Goal: Task Accomplishment & Management: Manage account settings

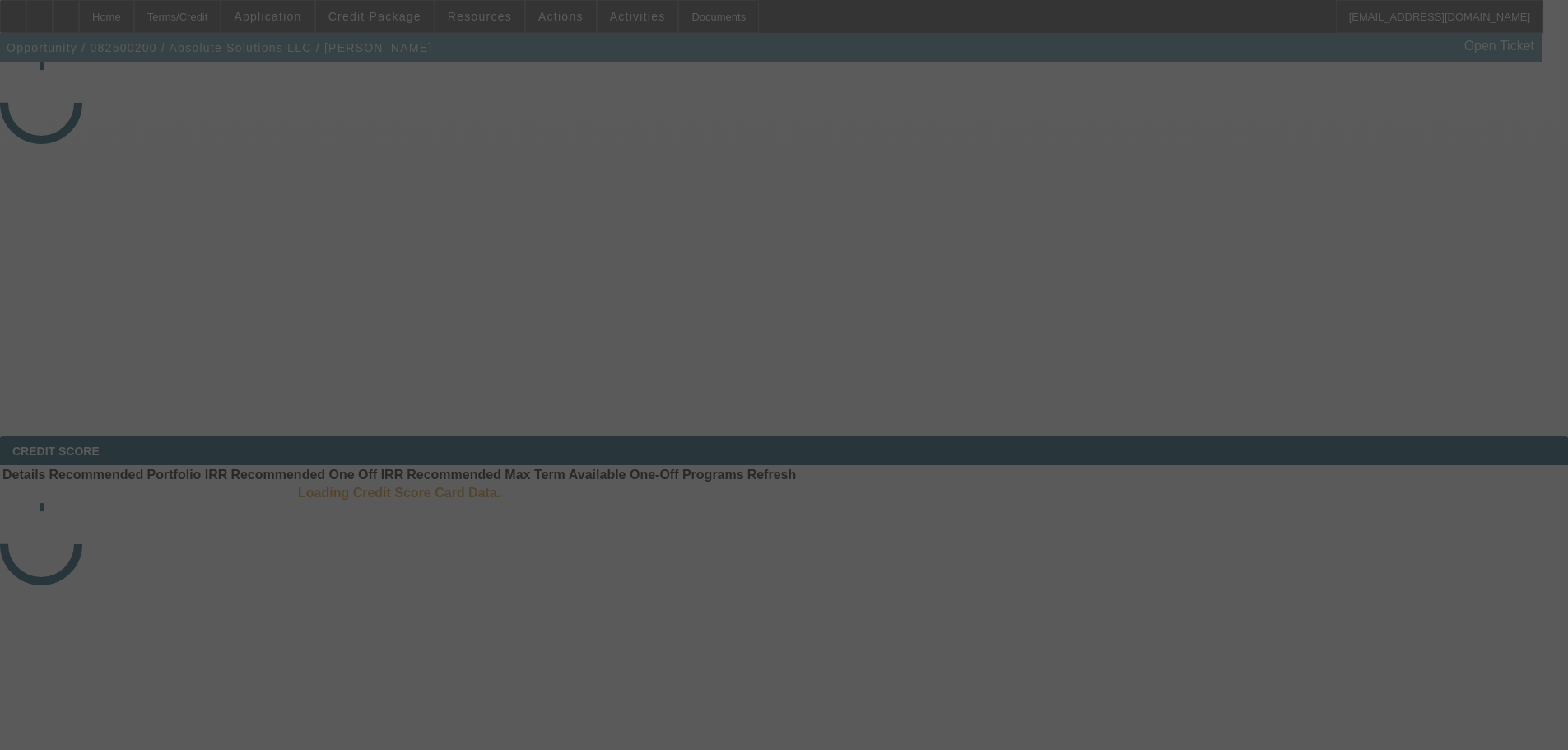
select select "3"
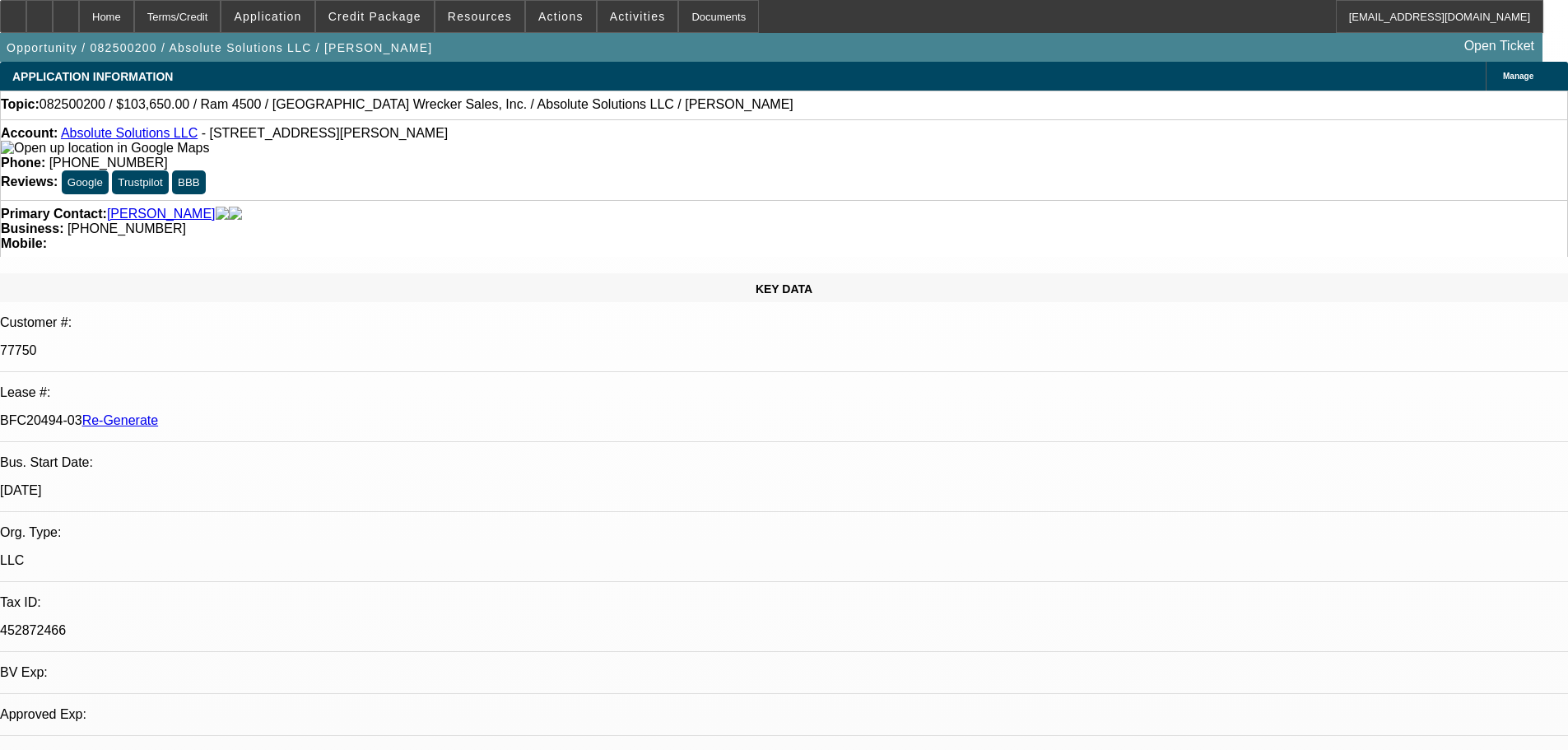
select select "0"
select select "5"
click at [678, 13] on div "Documents" at bounding box center [718, 17] width 80 height 33
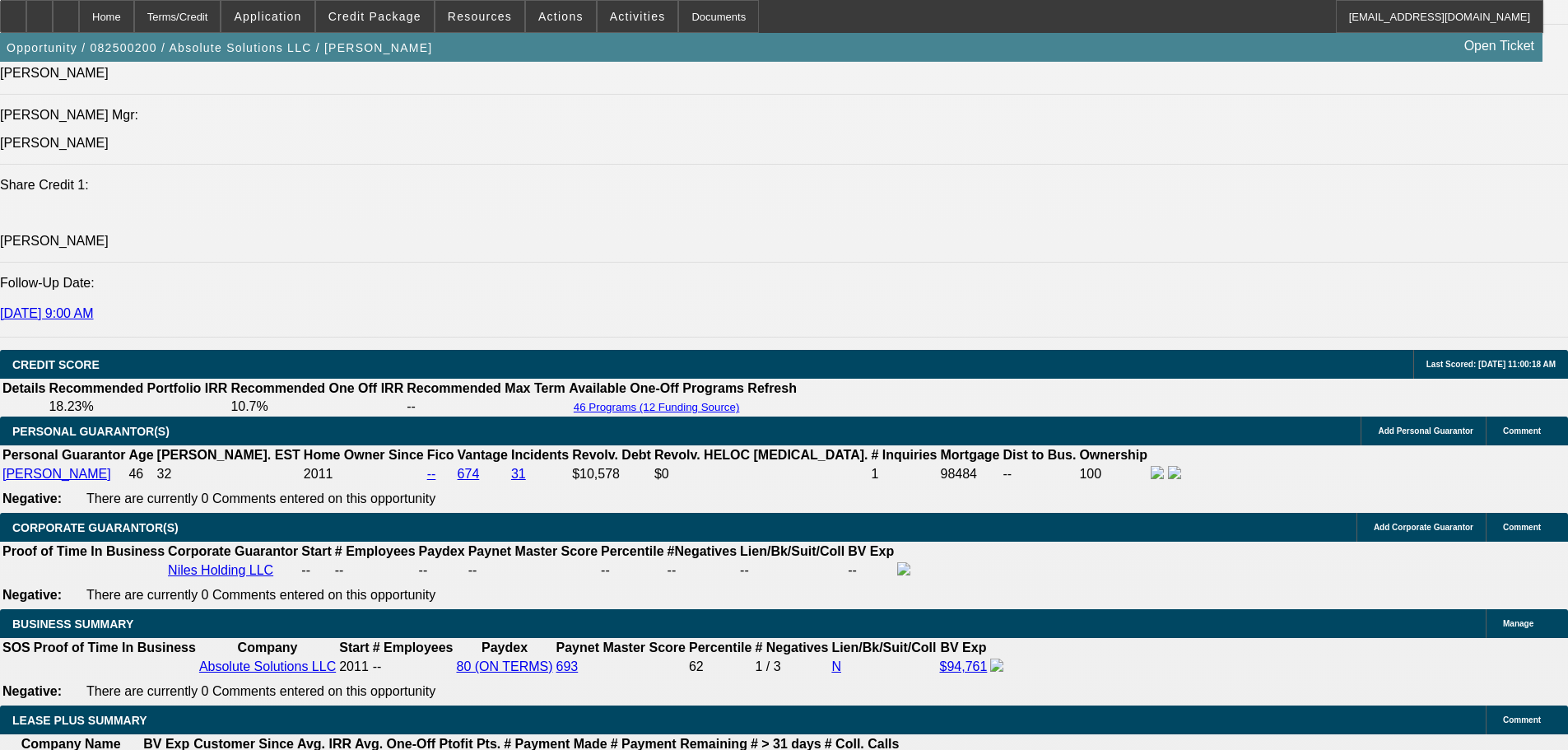
scroll to position [2277, 0]
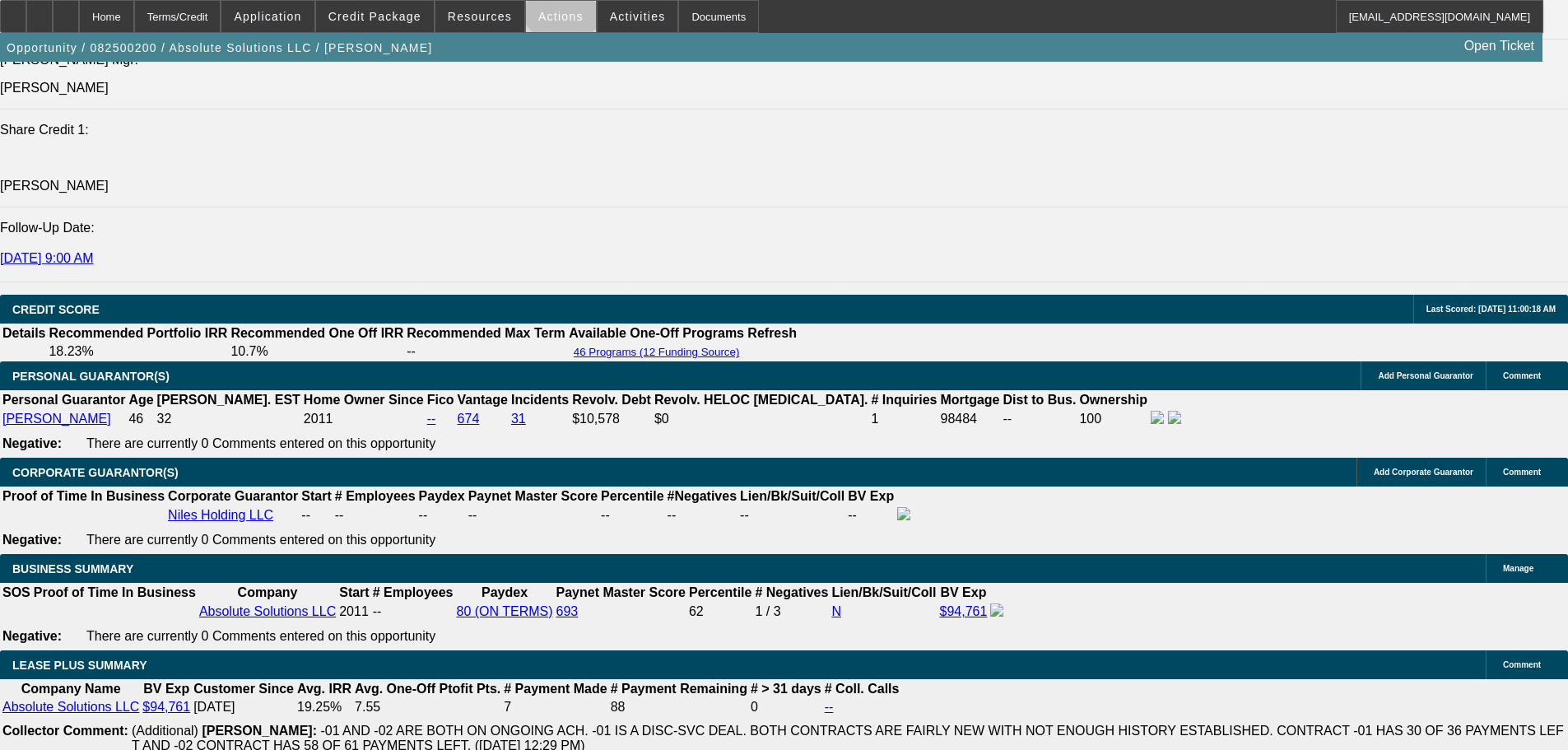
click at [556, 5] on span at bounding box center [561, 16] width 70 height 39
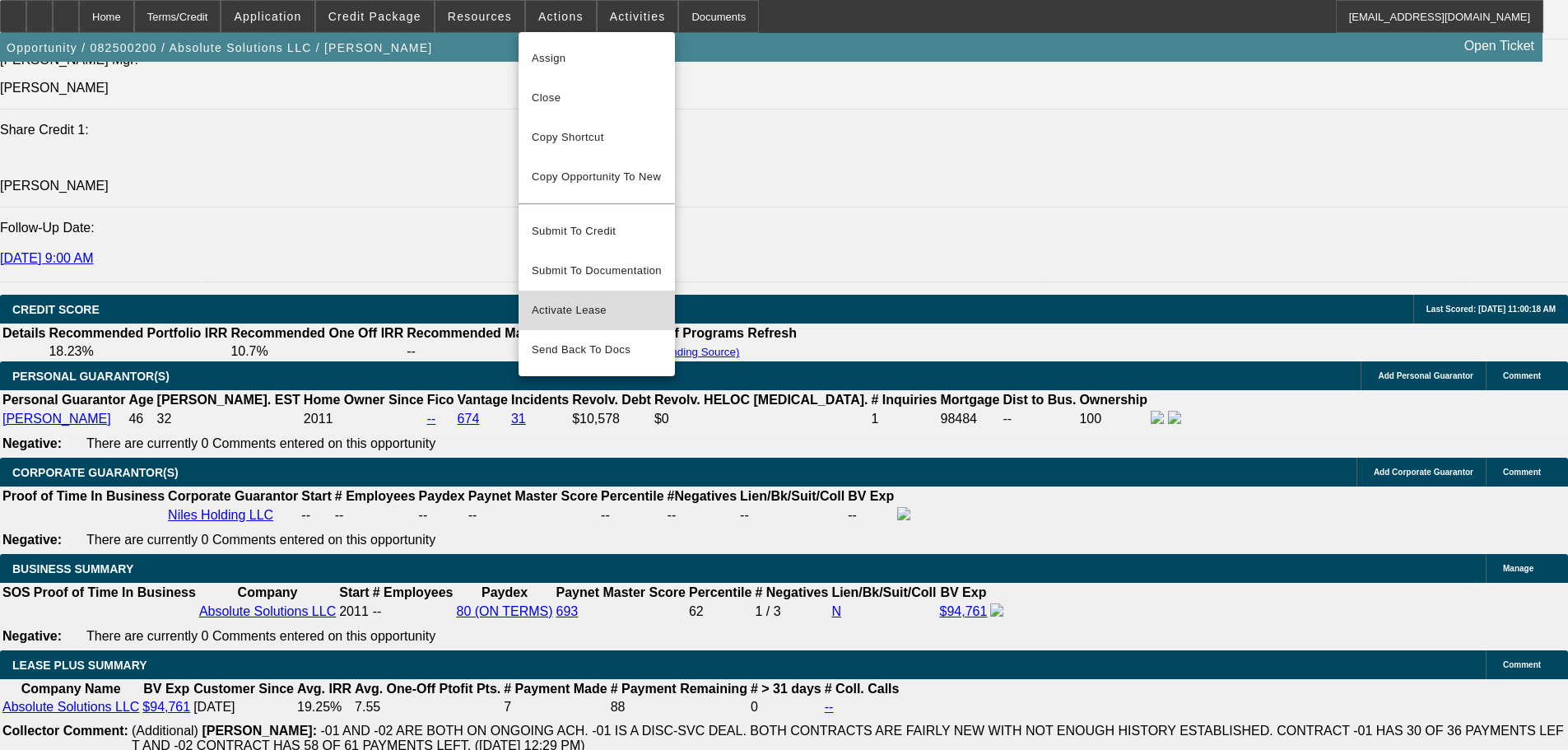
click at [561, 300] on span "Activate Lease" at bounding box center [597, 310] width 130 height 20
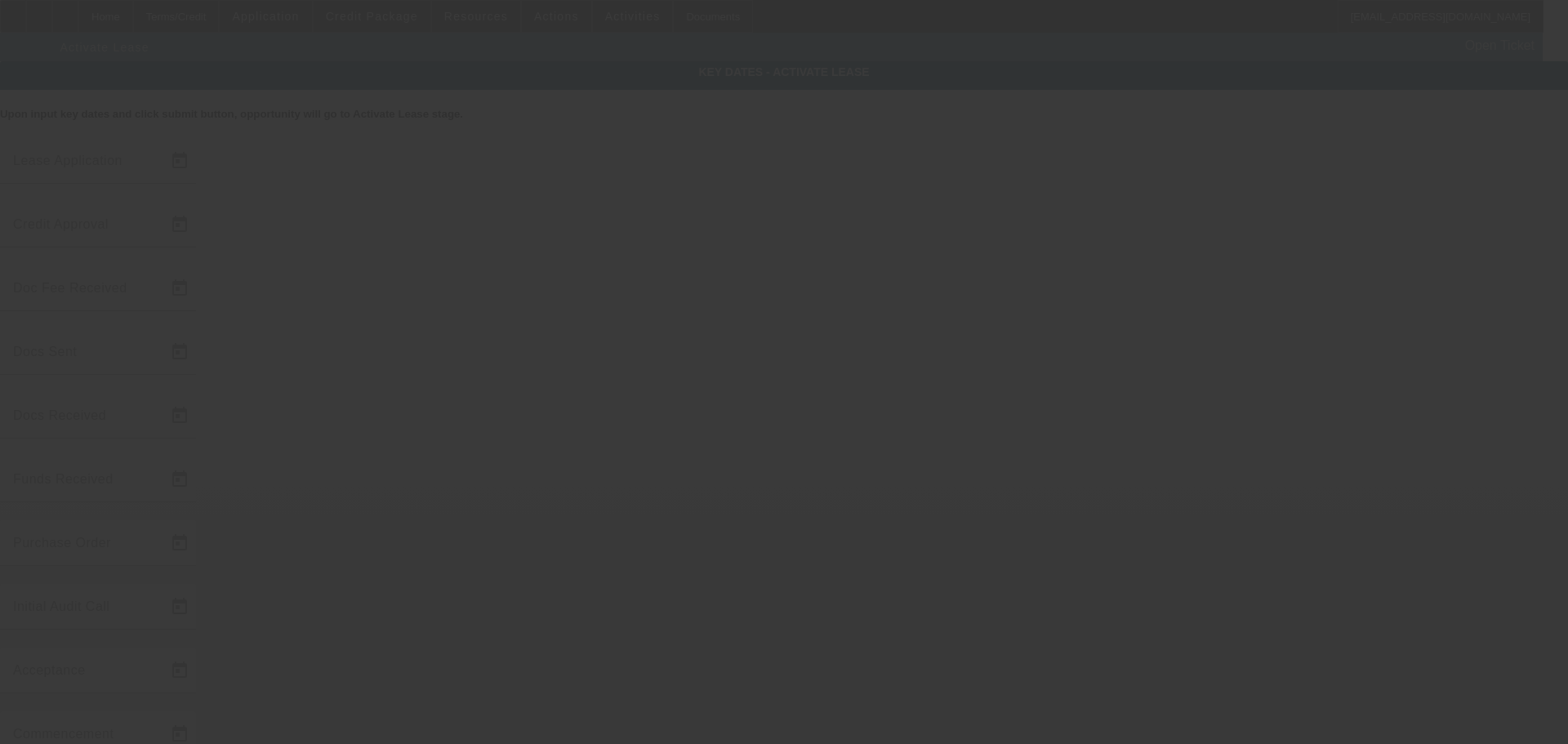
type input "8/8/2025"
type input "8/18/2025"
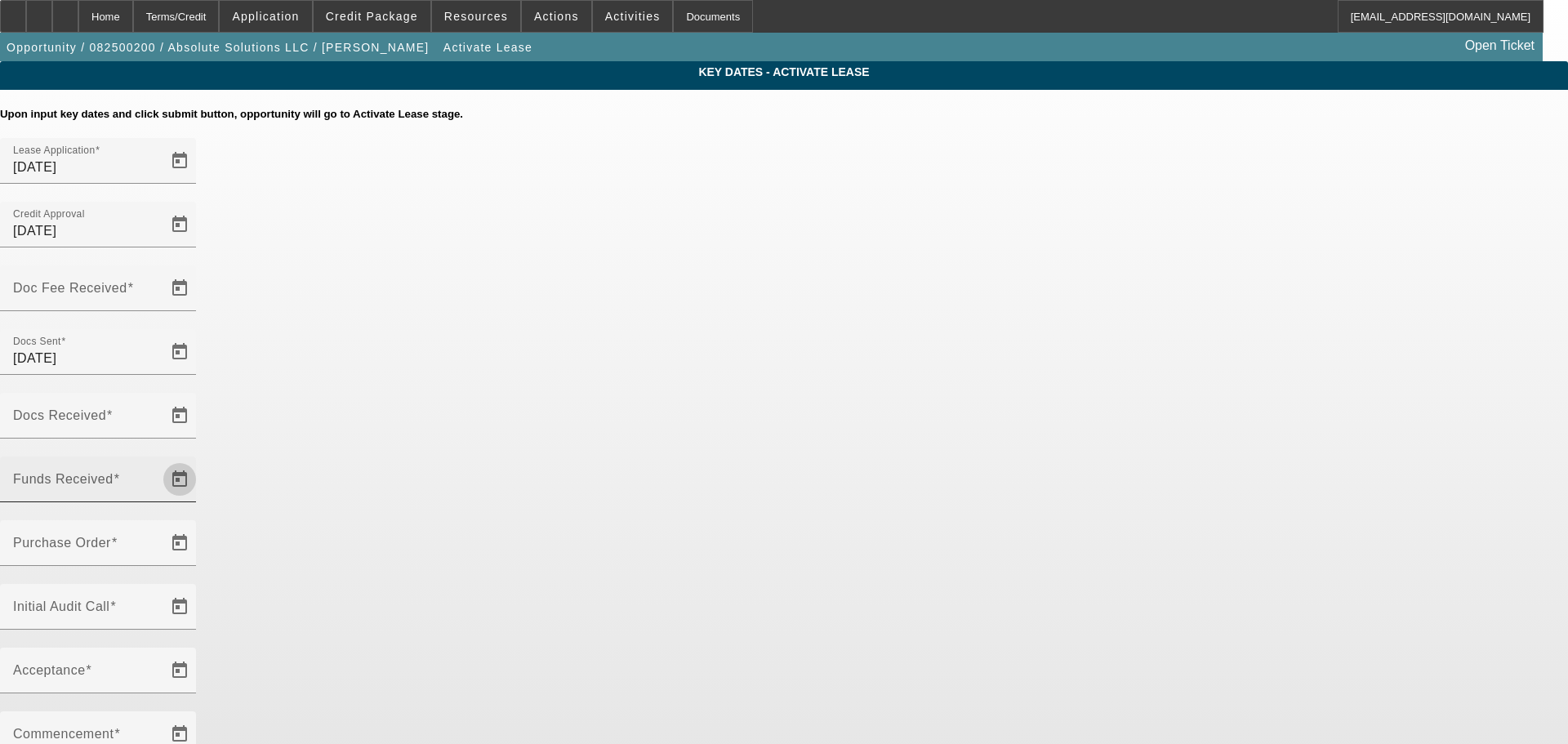
click at [199, 459] on span "Open calendar" at bounding box center [179, 478] width 39 height 39
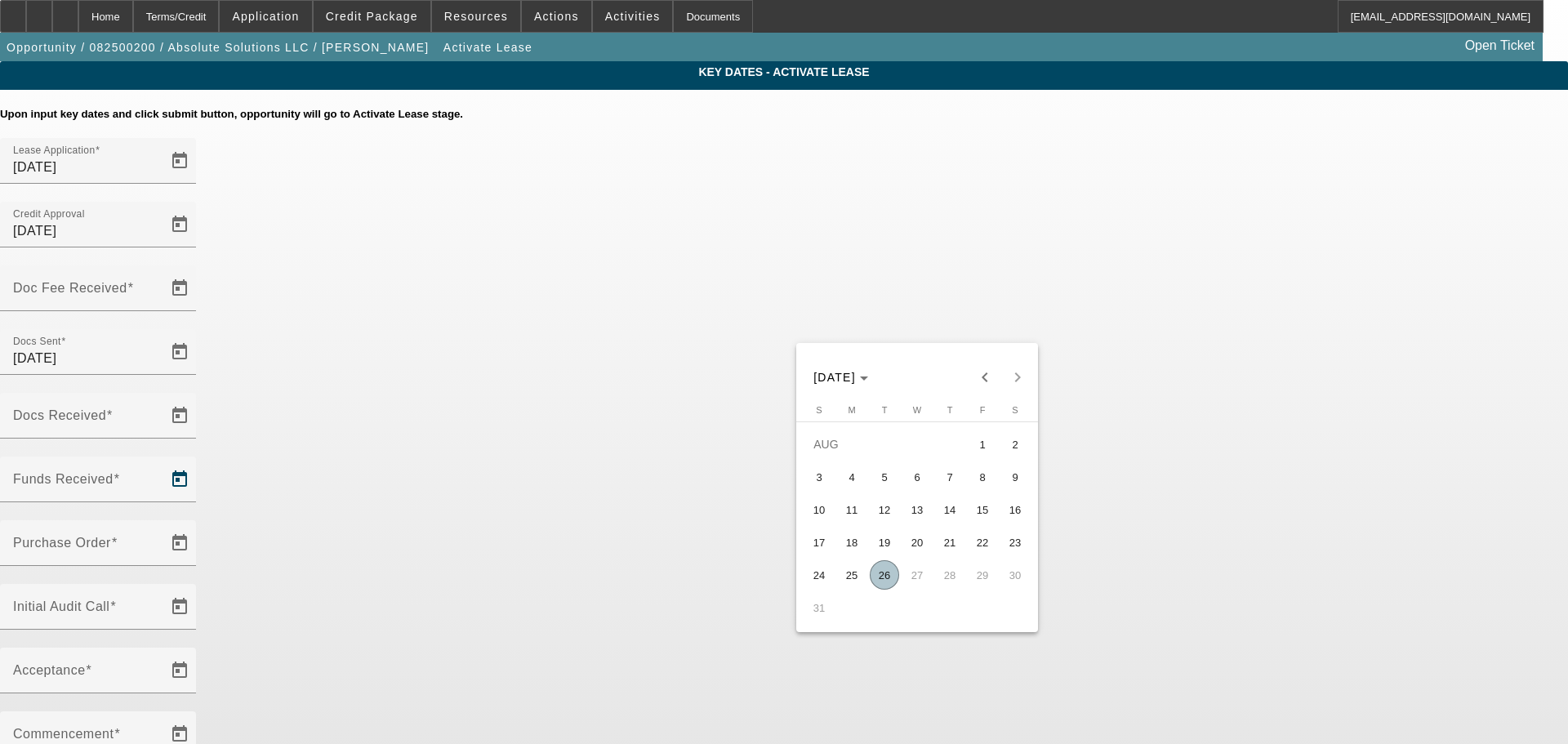
click at [887, 579] on span "26" at bounding box center [884, 574] width 29 height 29
type input "8/26/2025"
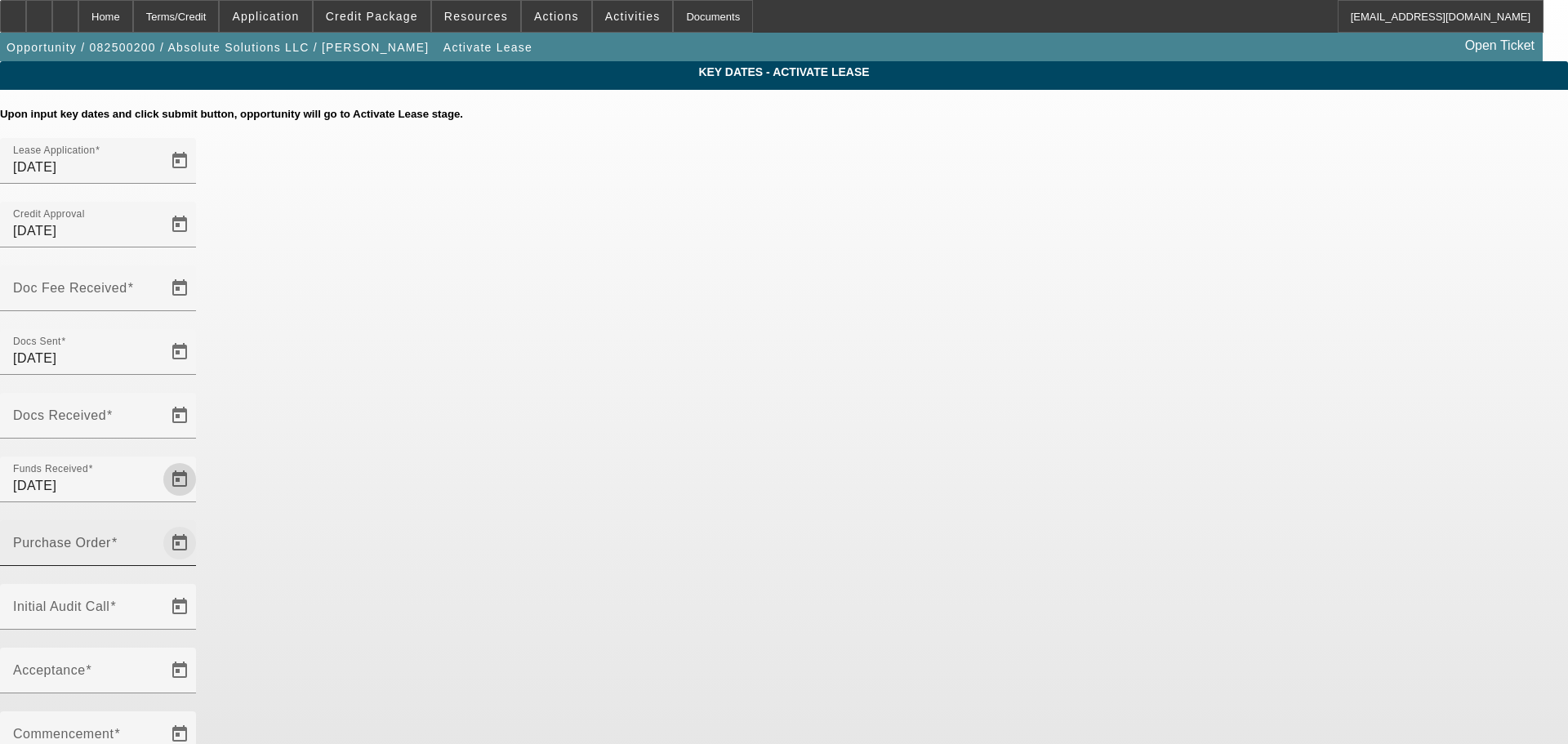
click at [199, 523] on span "Open calendar" at bounding box center [179, 542] width 39 height 39
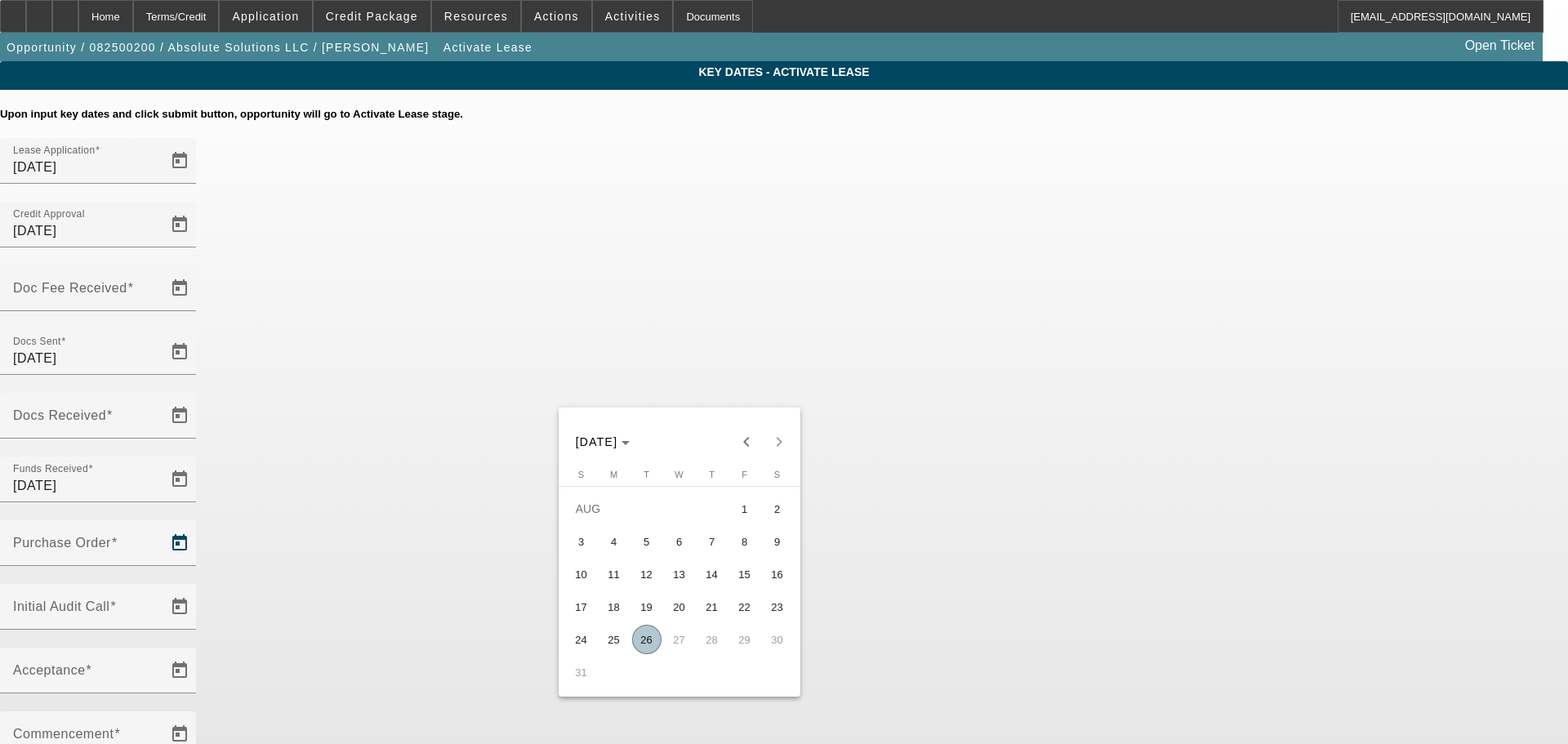
click at [650, 643] on span "26" at bounding box center [646, 639] width 29 height 29
type input "8/26/2025"
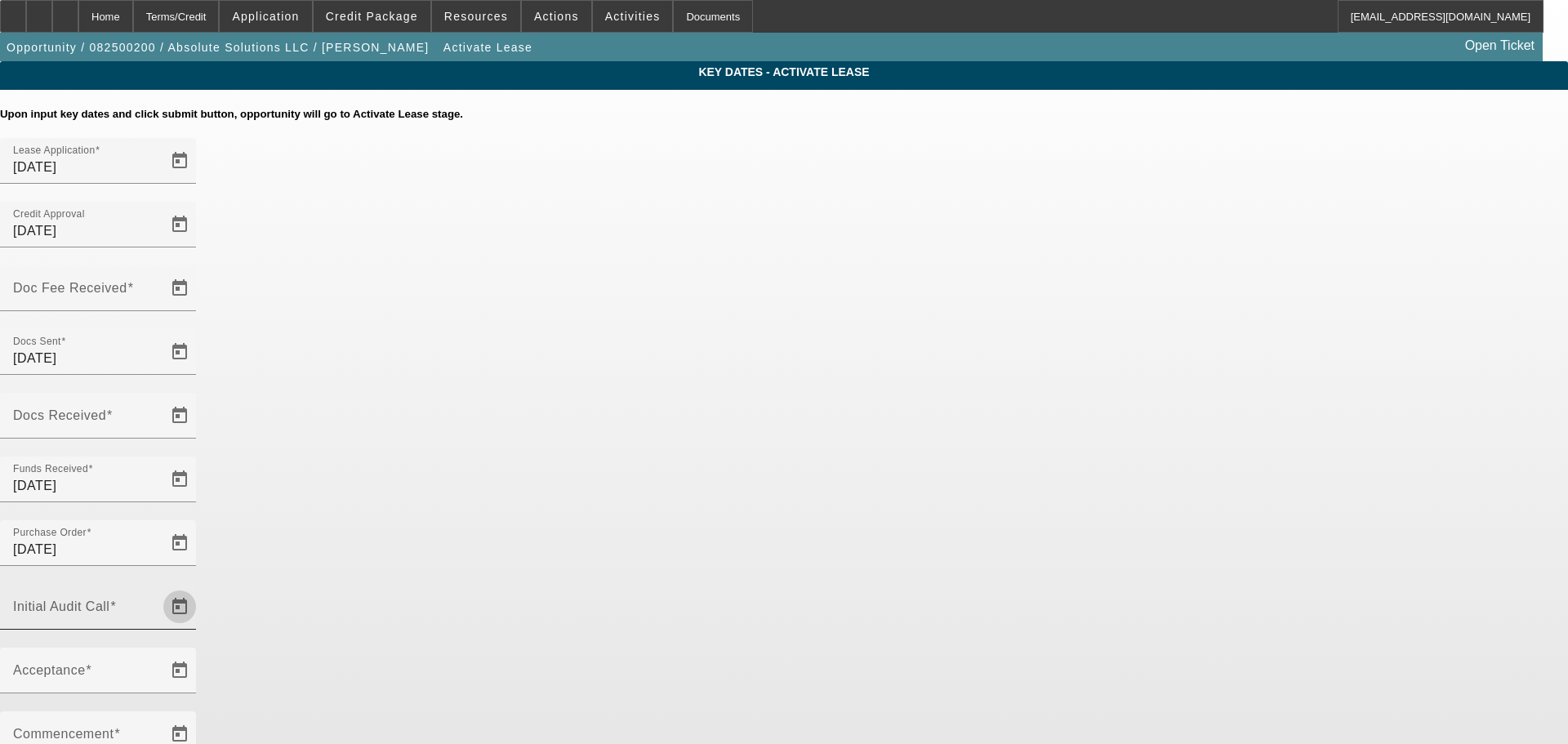
click at [199, 587] on span "Open calendar" at bounding box center [179, 606] width 39 height 39
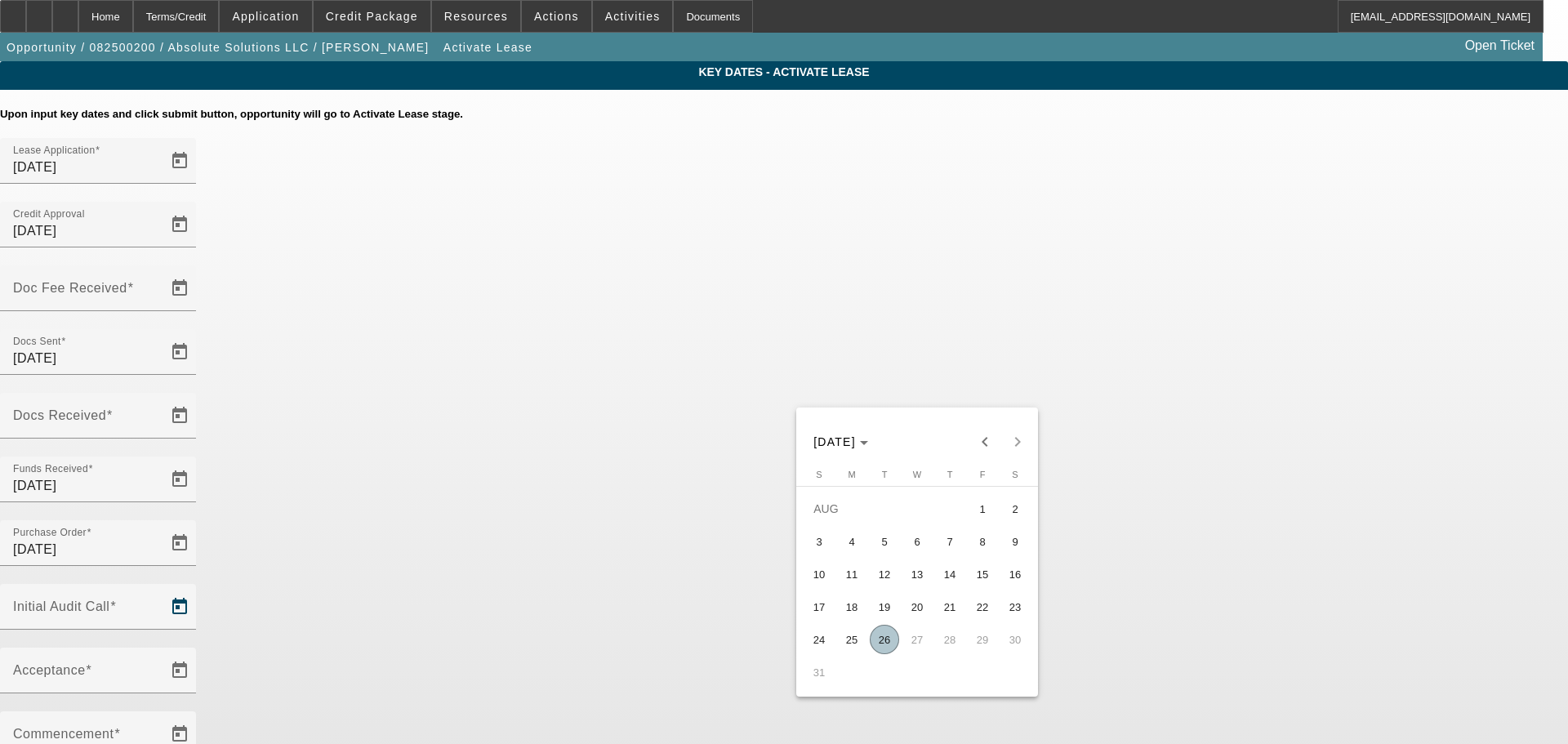
click at [886, 646] on span "26" at bounding box center [884, 639] width 29 height 29
type input "8/26/2025"
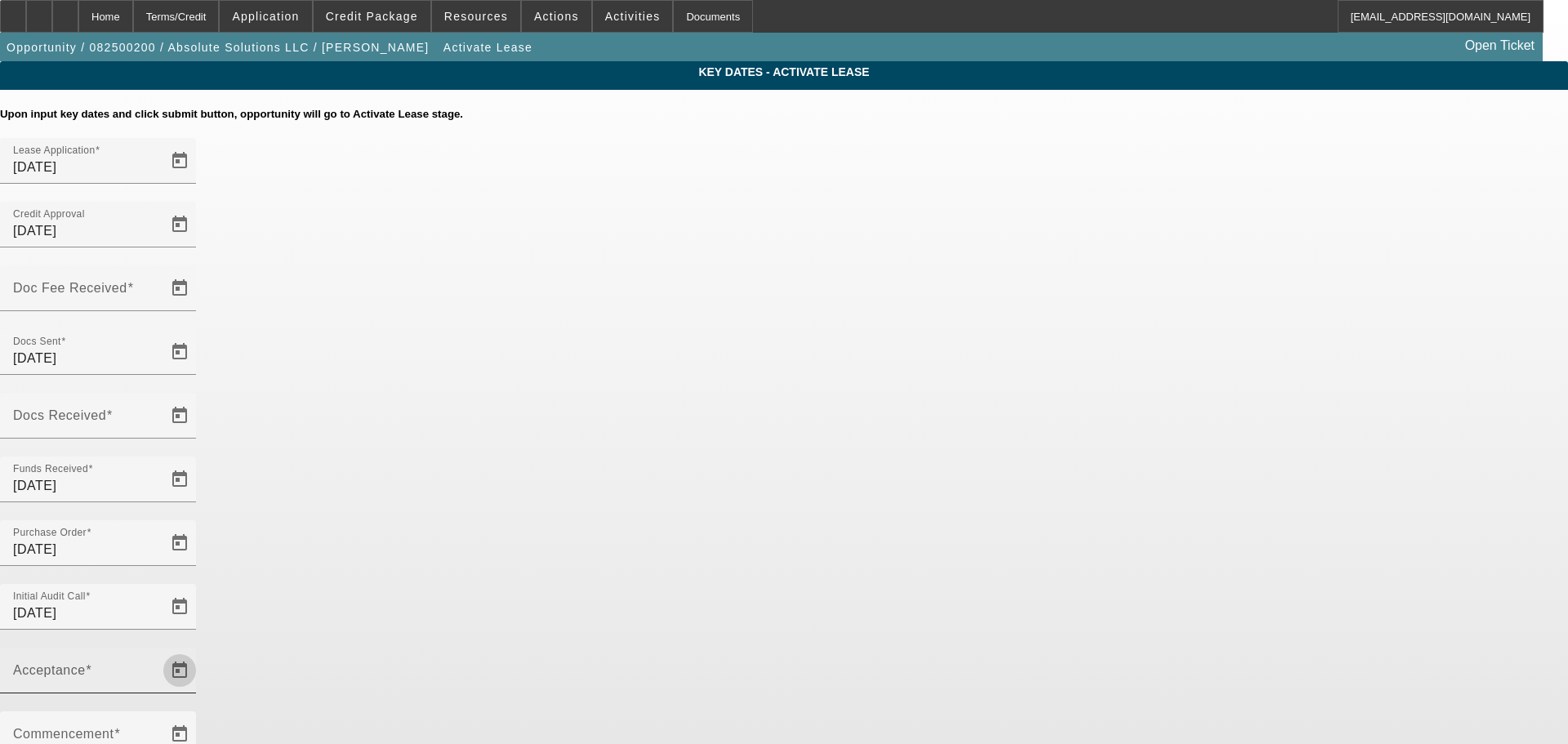
click at [199, 651] on span "Open calendar" at bounding box center [179, 670] width 39 height 39
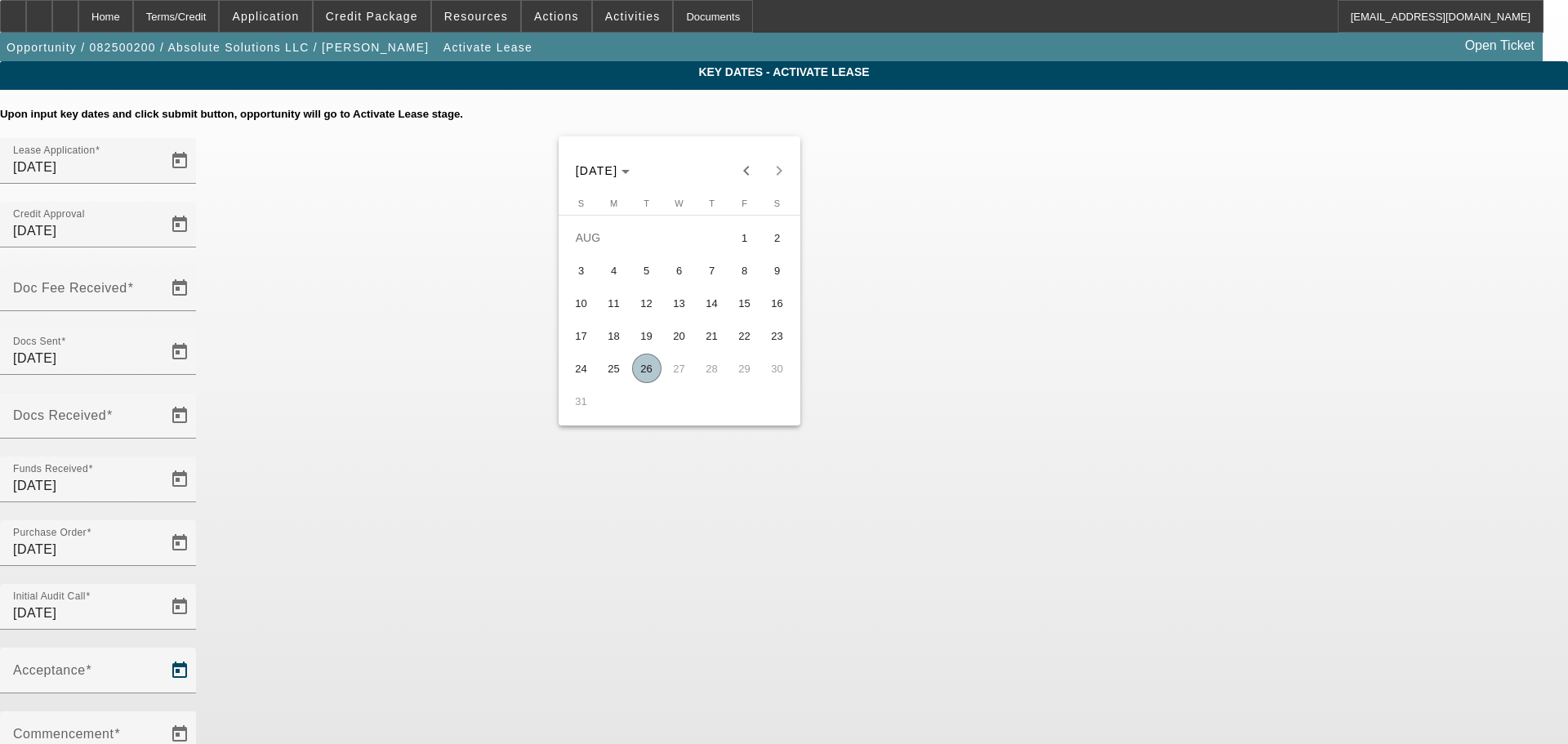
click at [642, 366] on span "26" at bounding box center [646, 369] width 29 height 29
type input "8/26/2025"
type input "9/1/2025"
type input "10/1/2025"
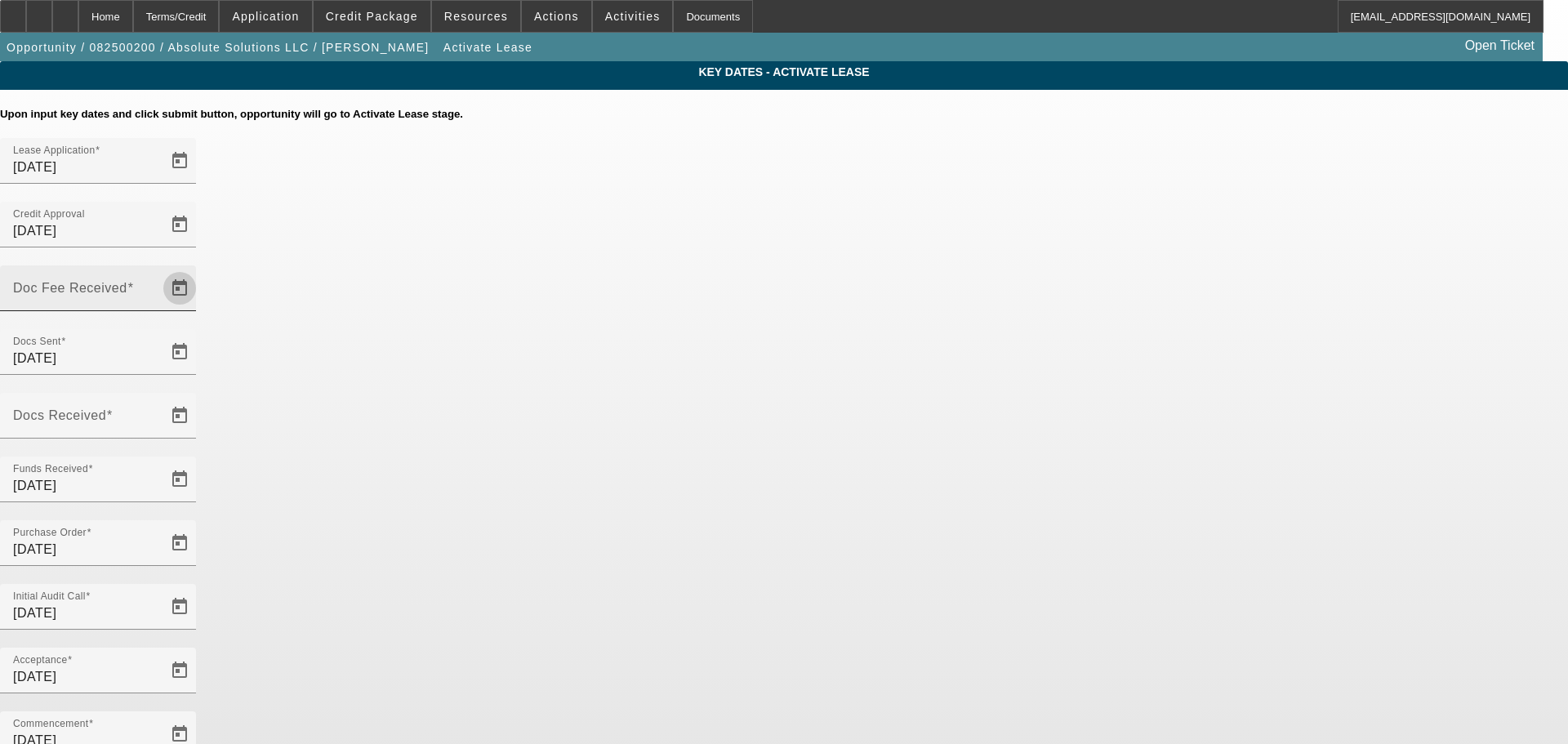
click at [199, 268] on span "Open calendar" at bounding box center [179, 287] width 39 height 39
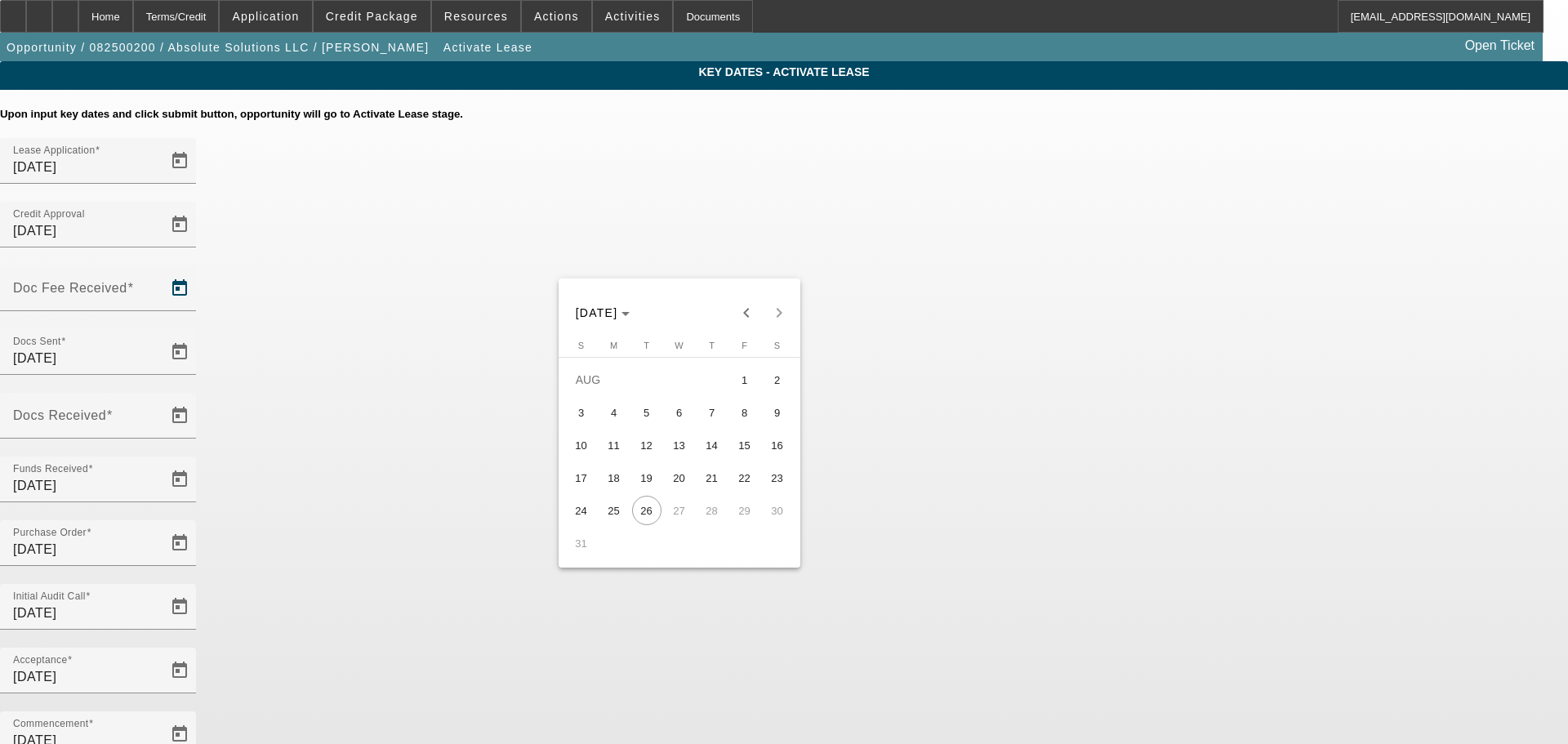
click at [622, 491] on span "18" at bounding box center [614, 478] width 29 height 29
type input "8/18/2025"
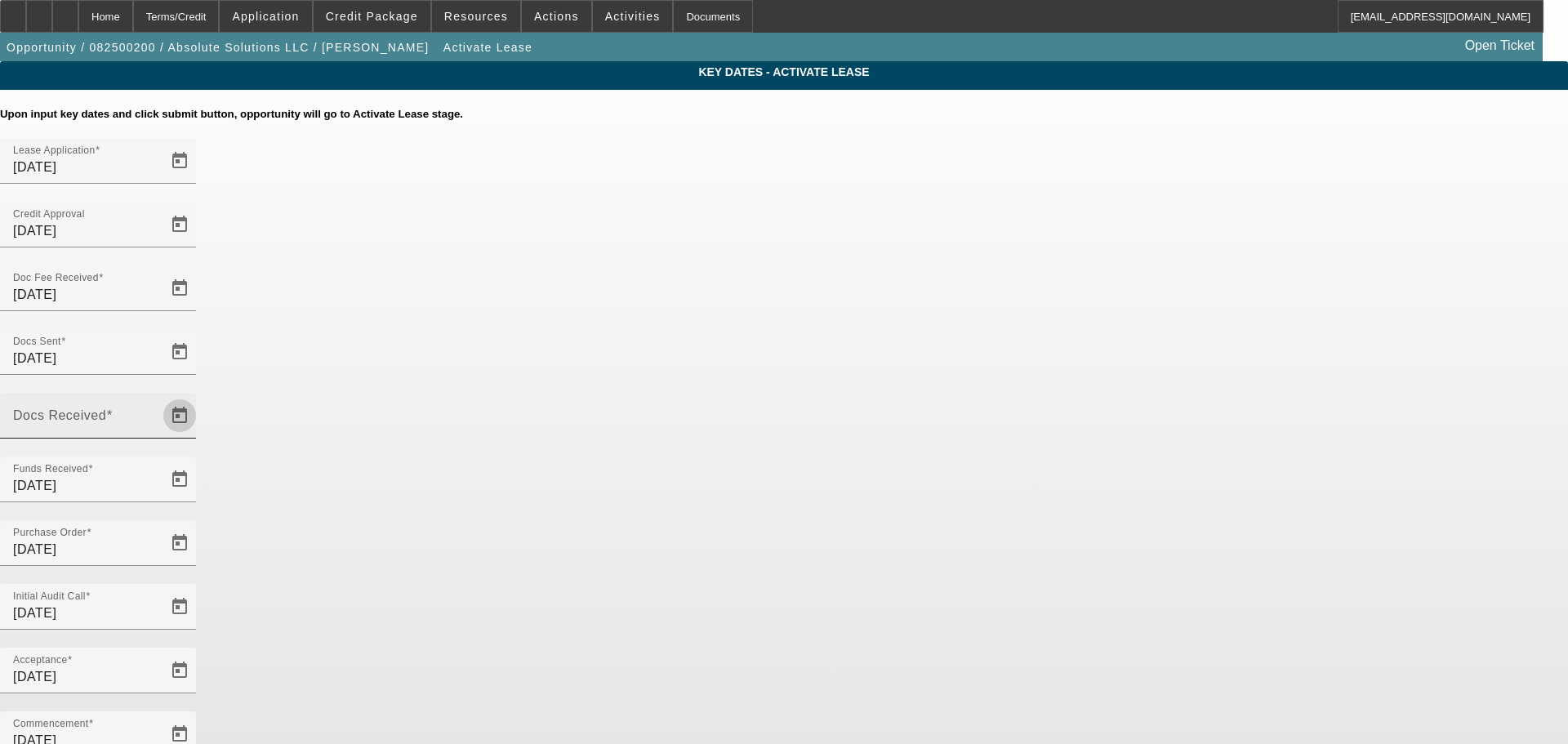
click at [199, 396] on span "Open calendar" at bounding box center [179, 415] width 39 height 39
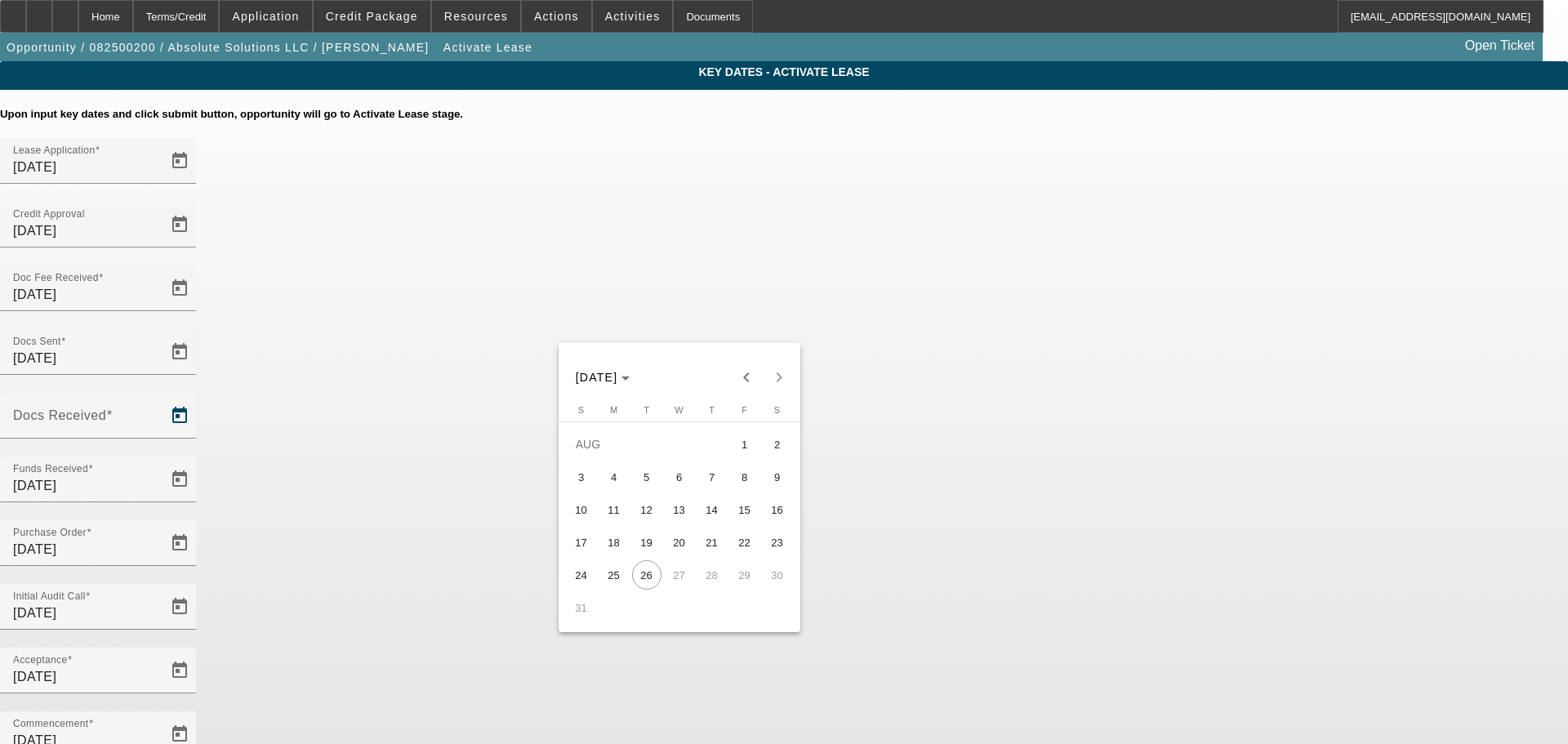
click at [711, 542] on span "21" at bounding box center [712, 542] width 29 height 29
type input "8/21/2025"
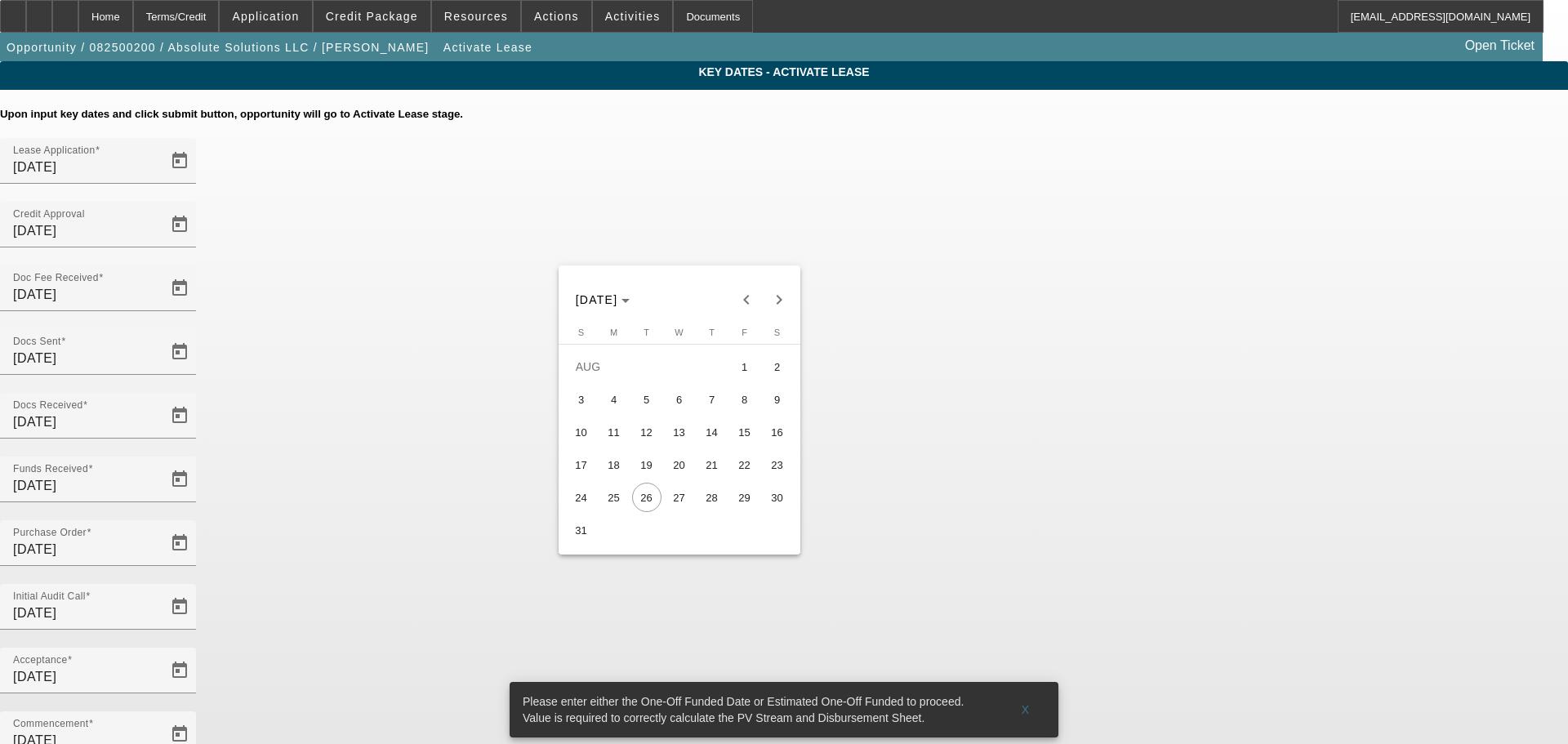
click at [747, 510] on span "29" at bounding box center [744, 497] width 29 height 29
type input "8/29/2025"
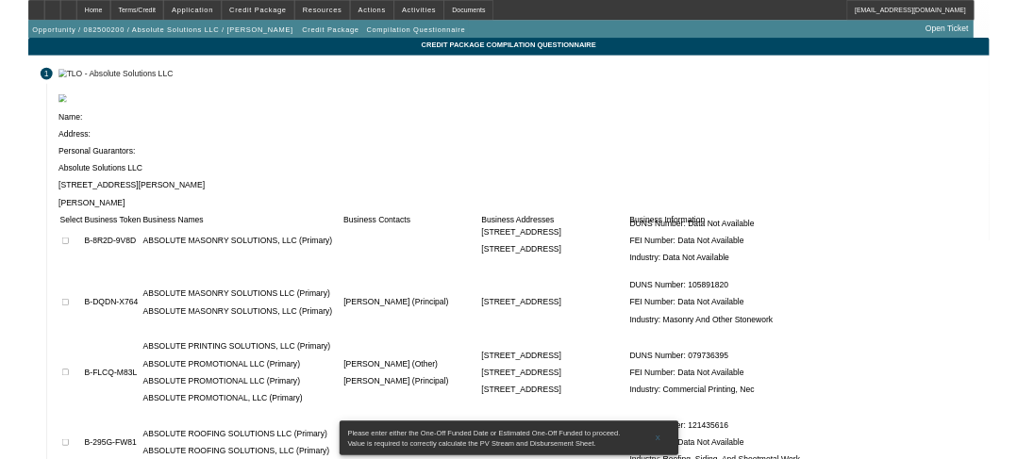
scroll to position [377, 0]
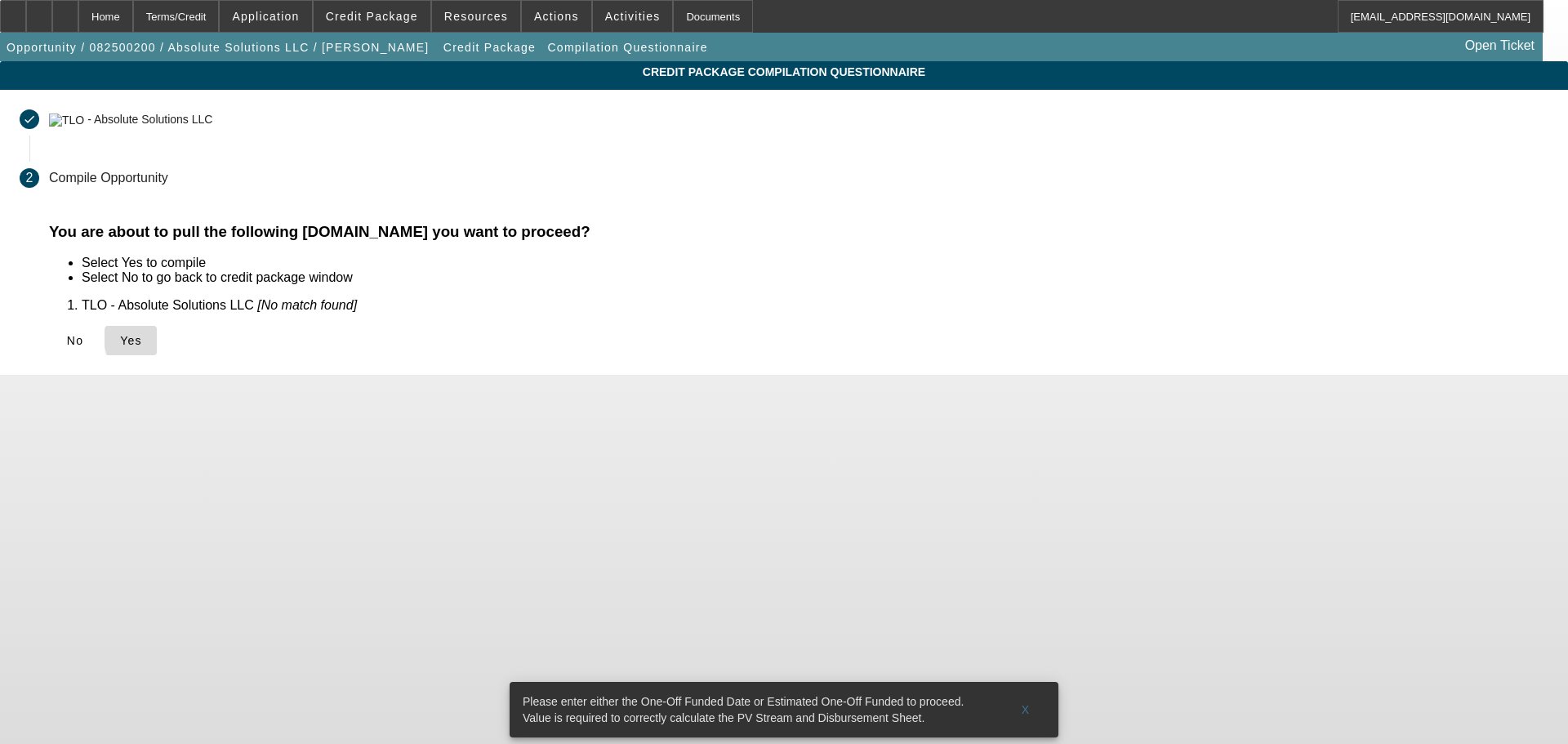
click at [142, 337] on span "Yes" at bounding box center [131, 340] width 22 height 13
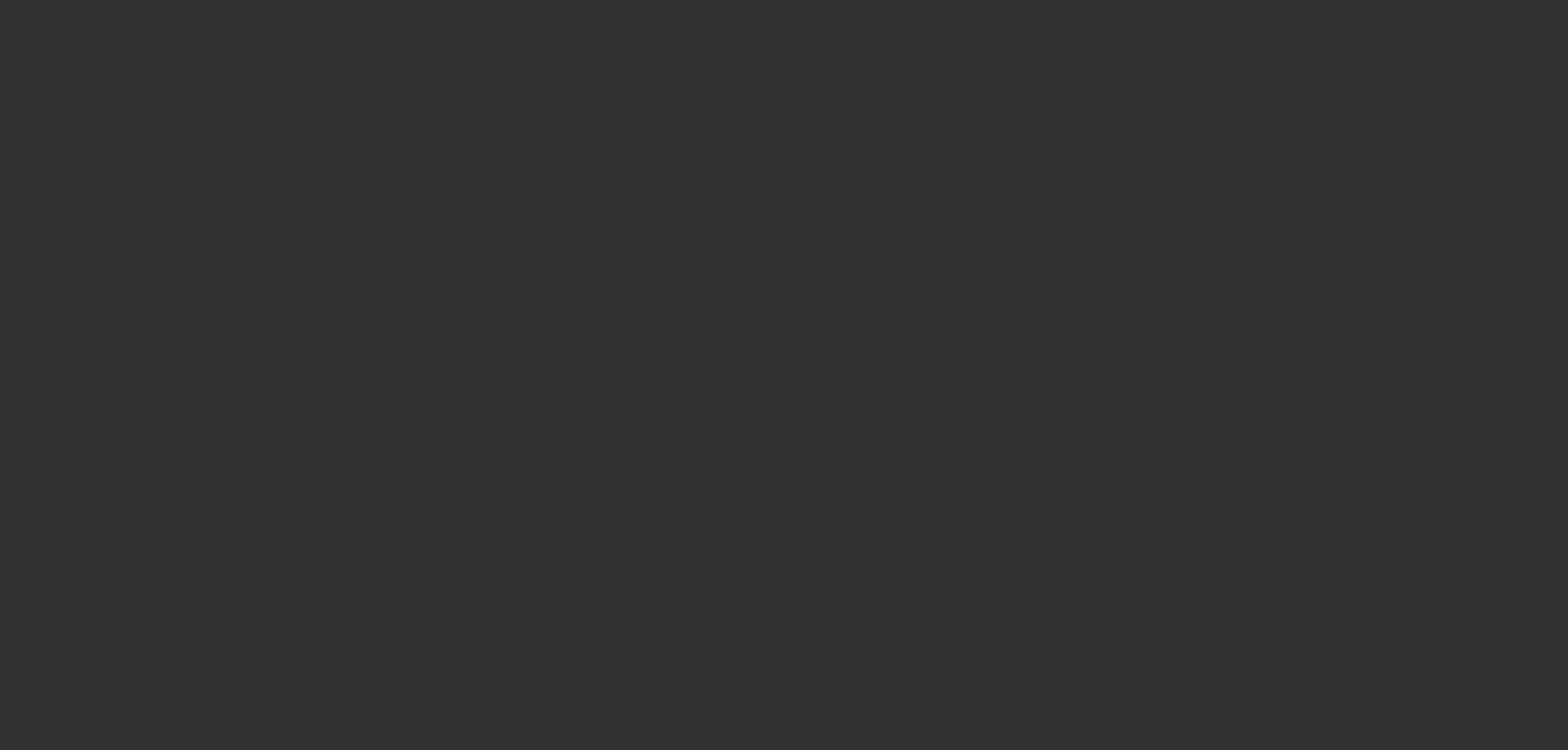
select select "4"
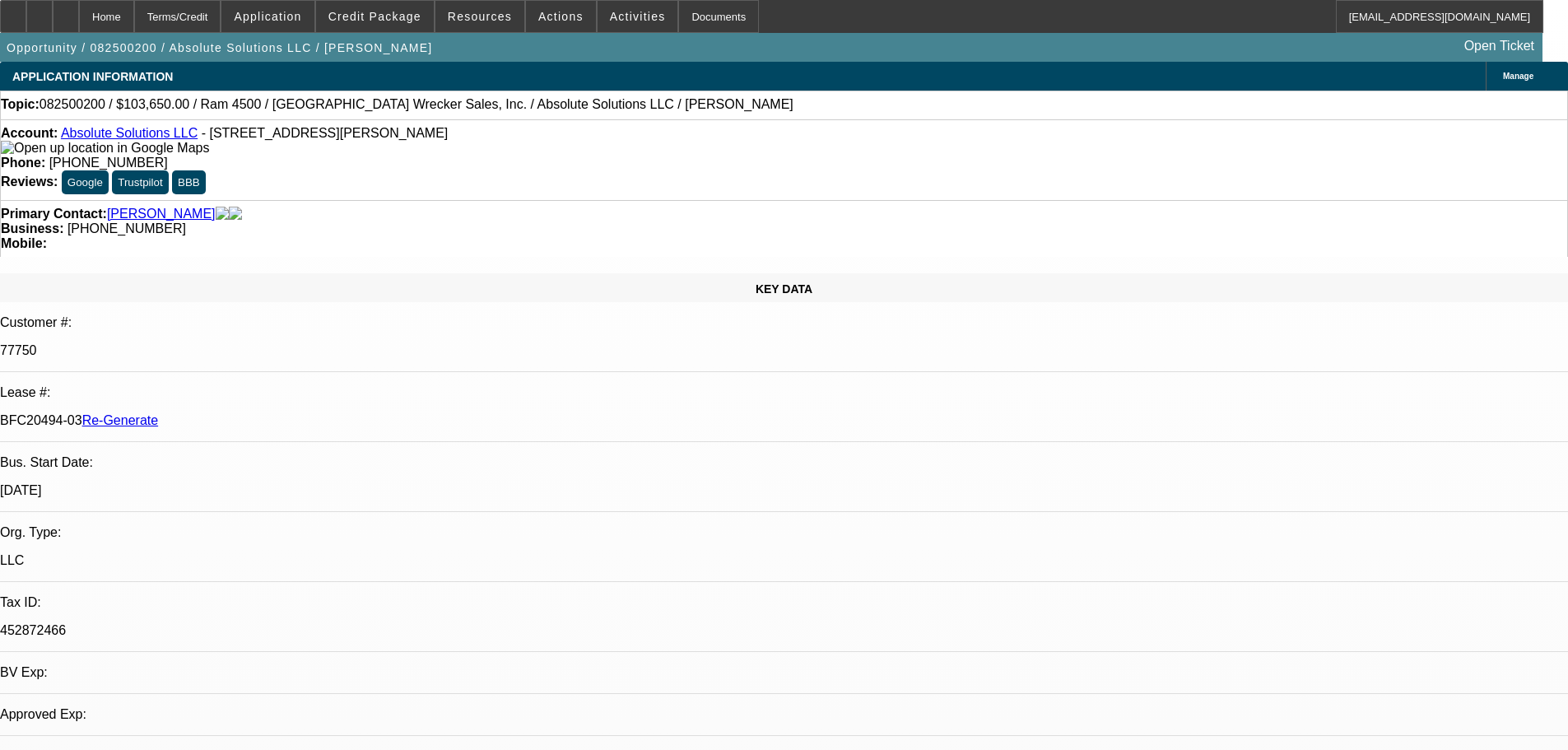
select select "0"
select select "5"
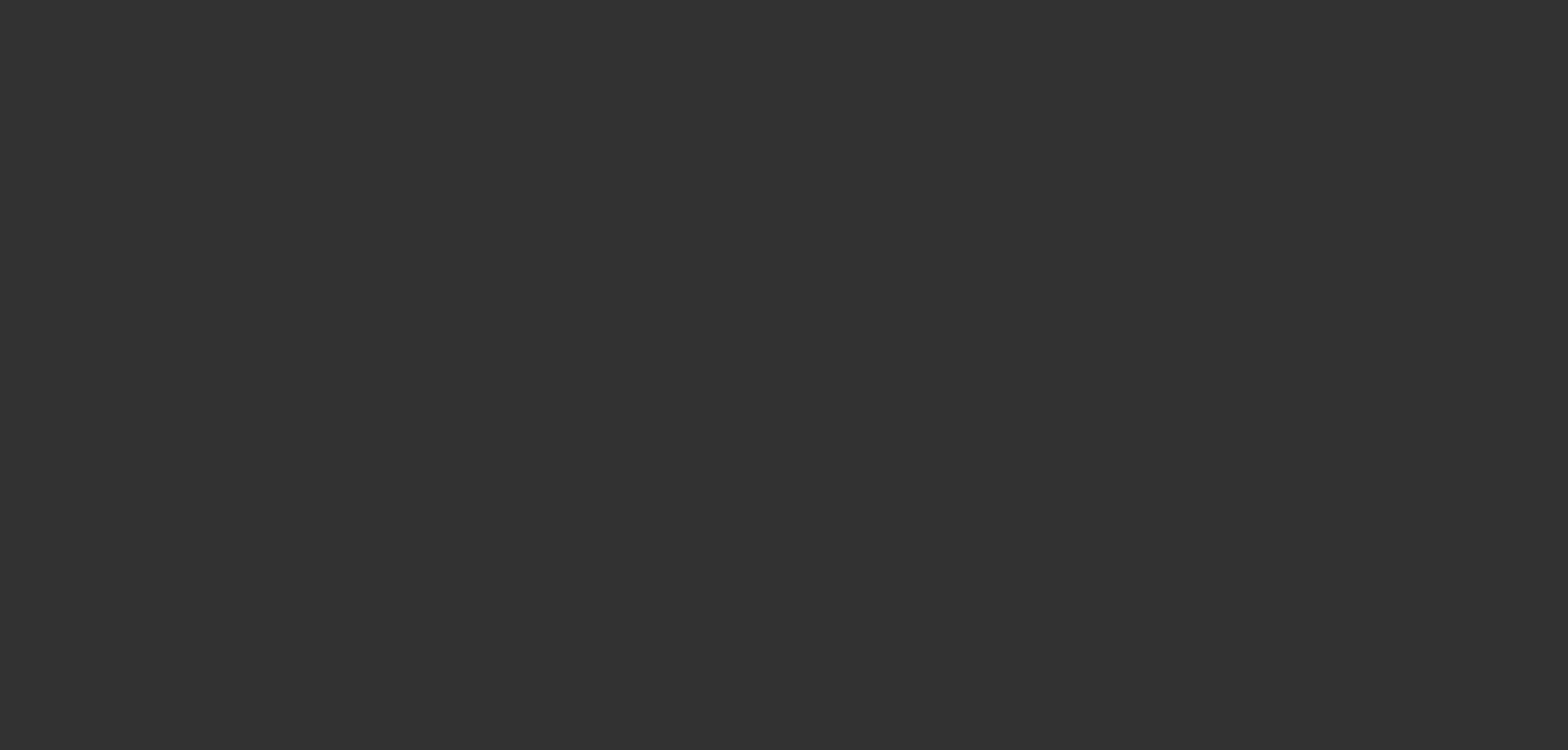
select select "3"
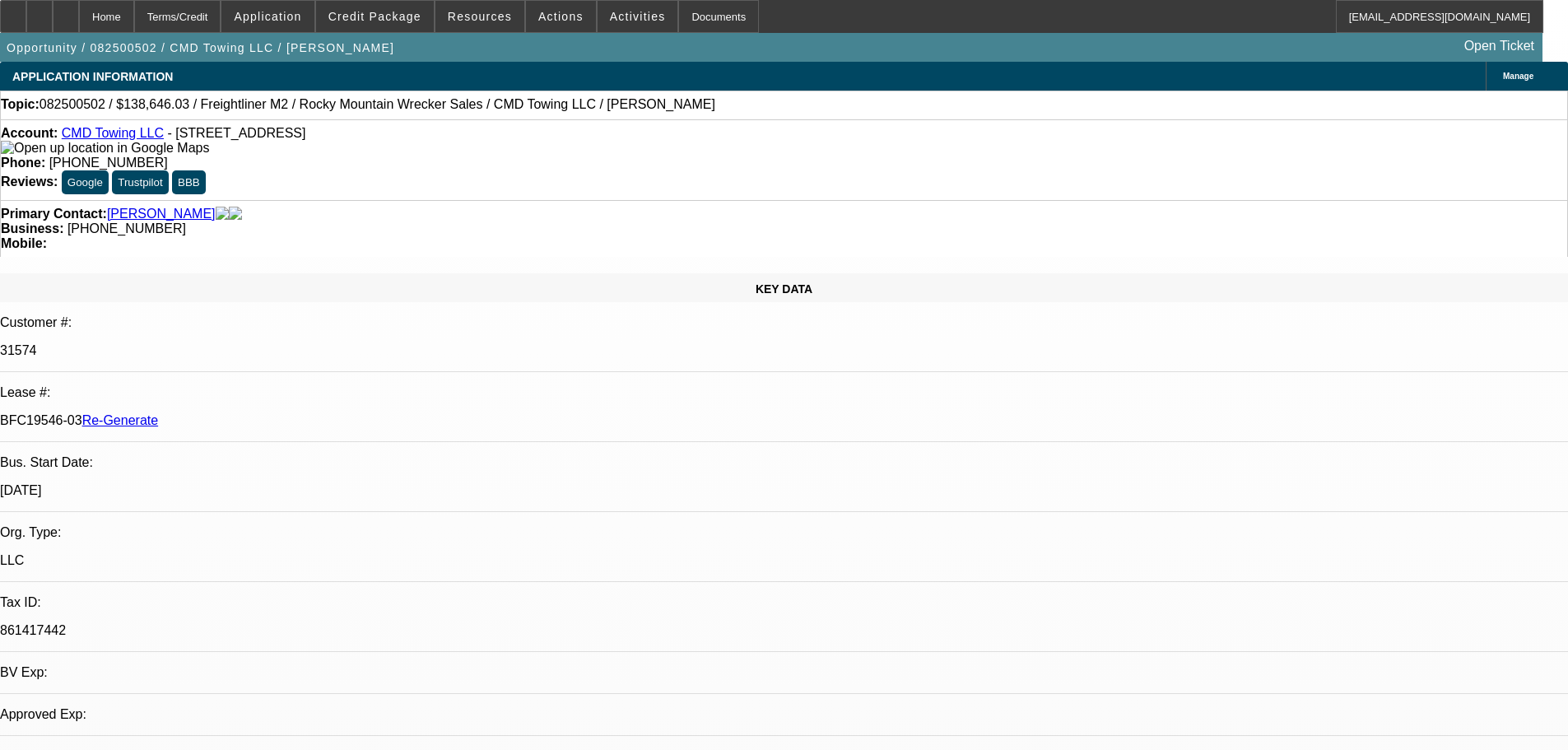
select select "0"
select select "6"
click at [627, 6] on span at bounding box center [638, 16] width 80 height 39
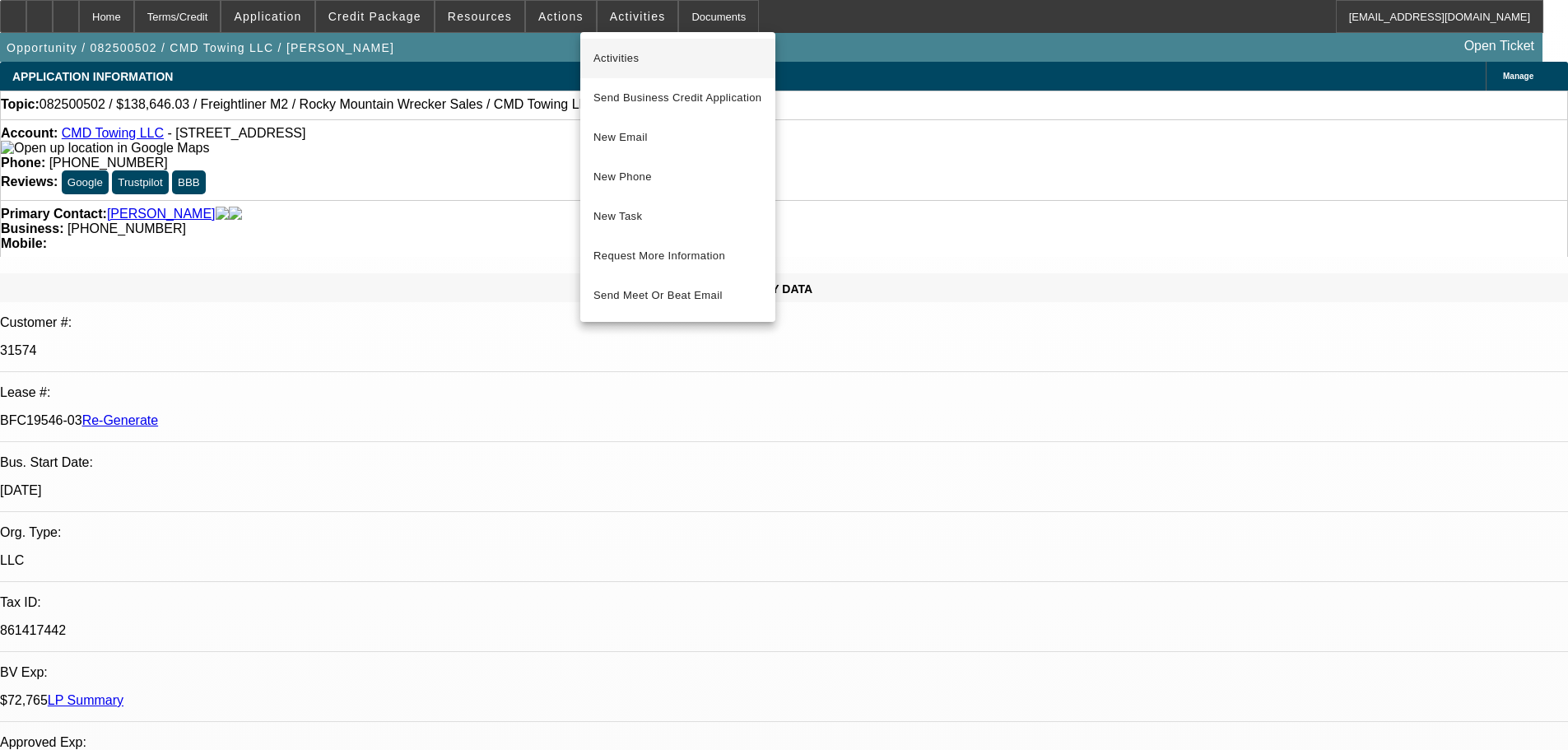
click at [631, 66] on span "Activities" at bounding box center [677, 58] width 168 height 20
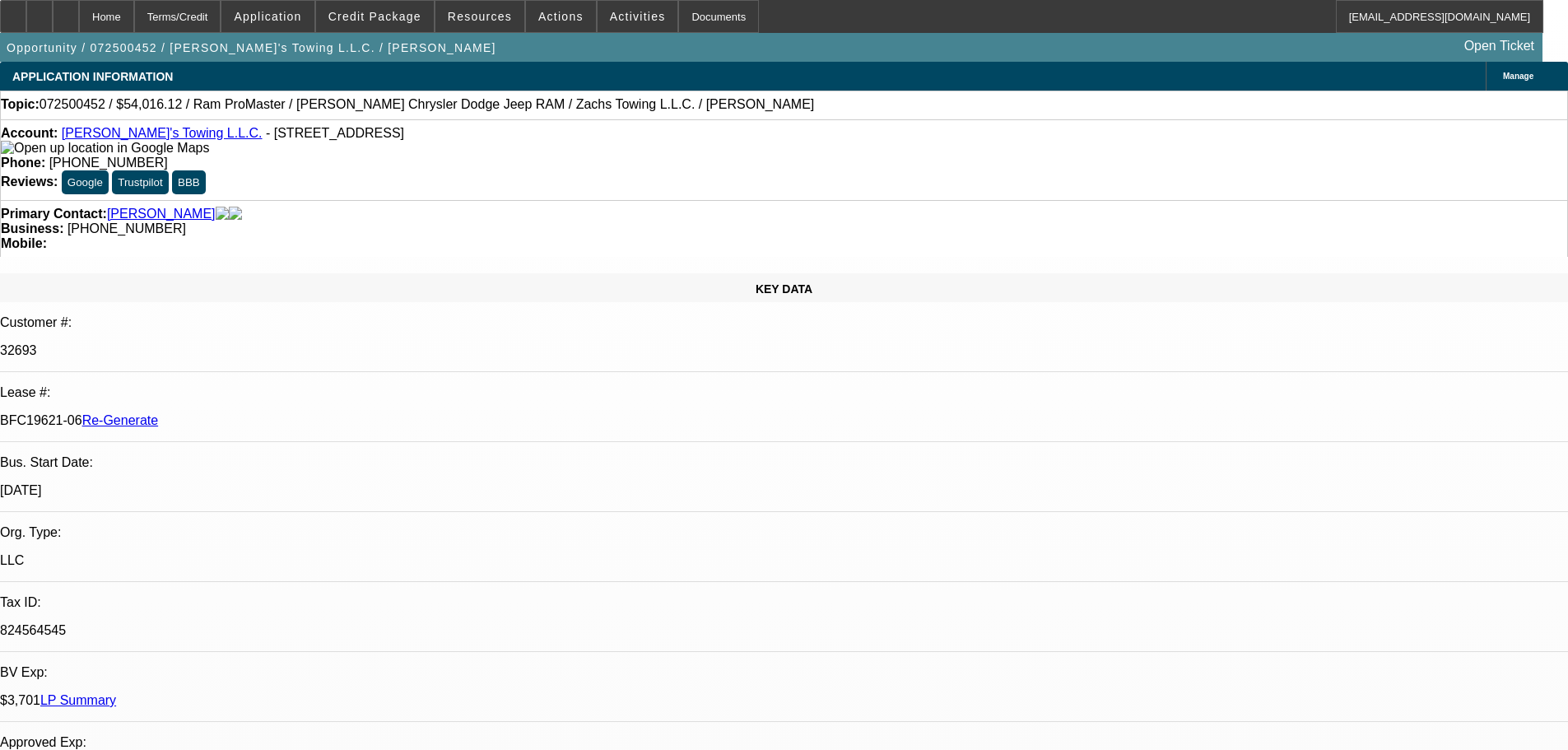
select select "4"
select select "0"
select select "3"
select select "0"
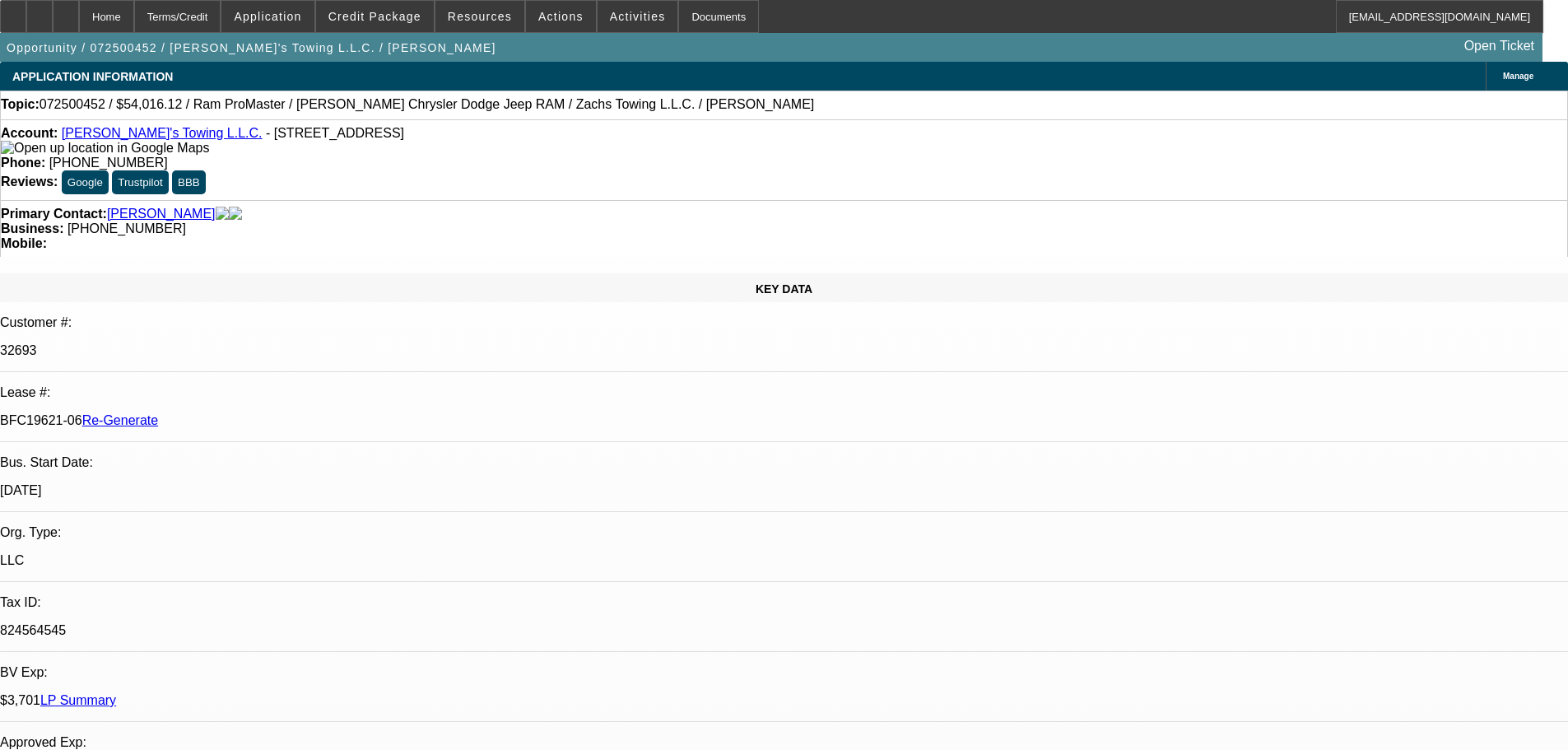
select select "6"
click at [613, 15] on span "Activities" at bounding box center [638, 16] width 56 height 13
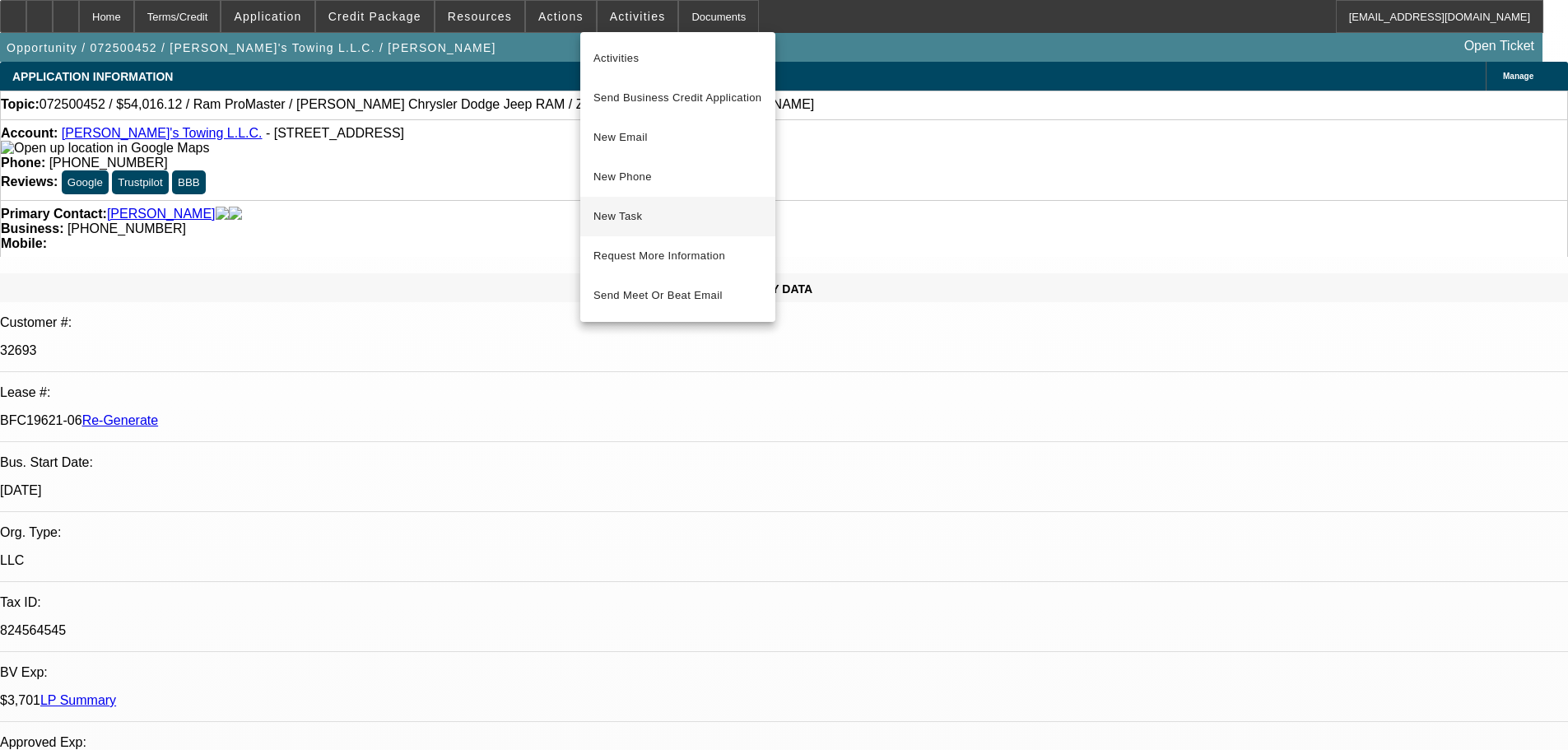
click at [635, 214] on span "New Task" at bounding box center [677, 216] width 168 height 20
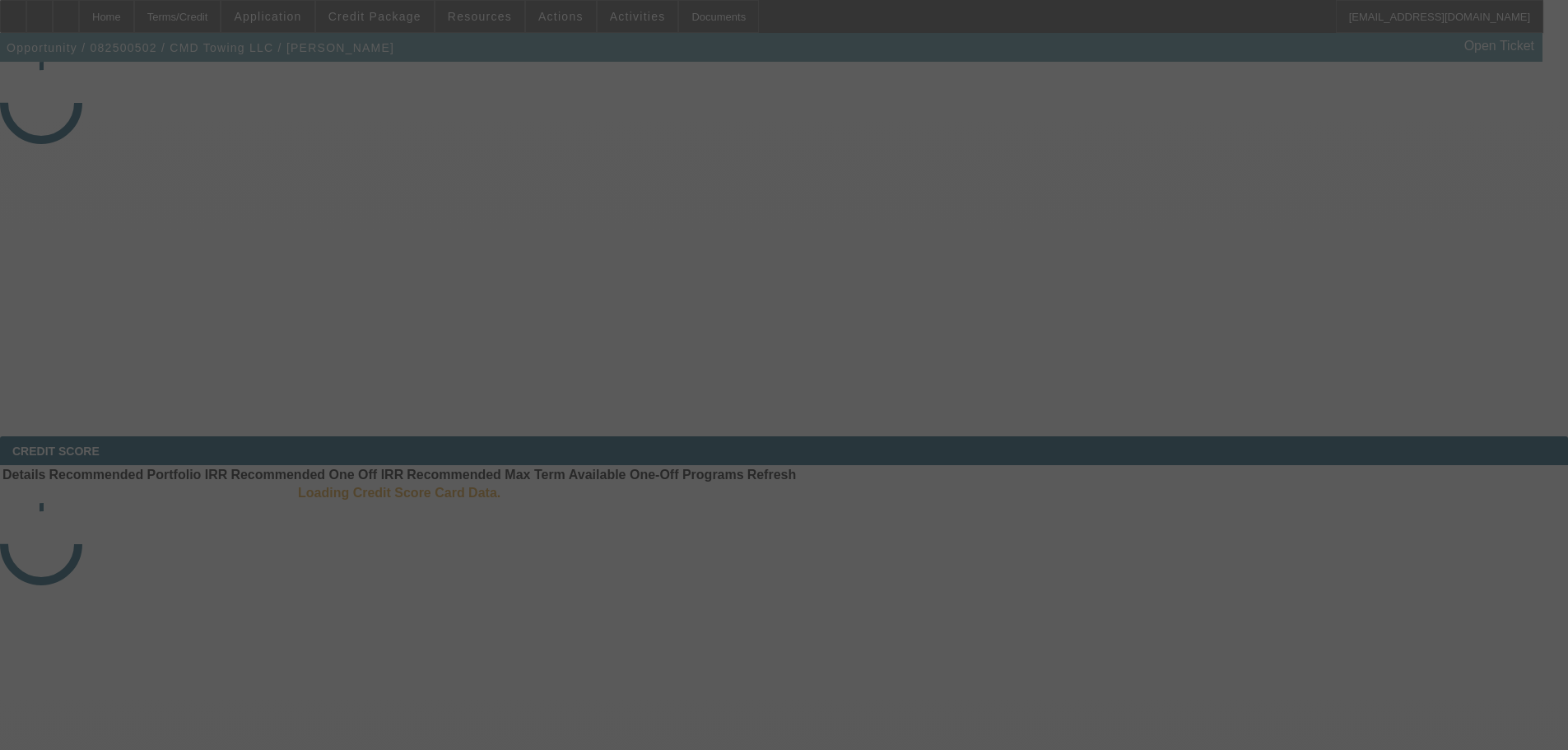
select select "3"
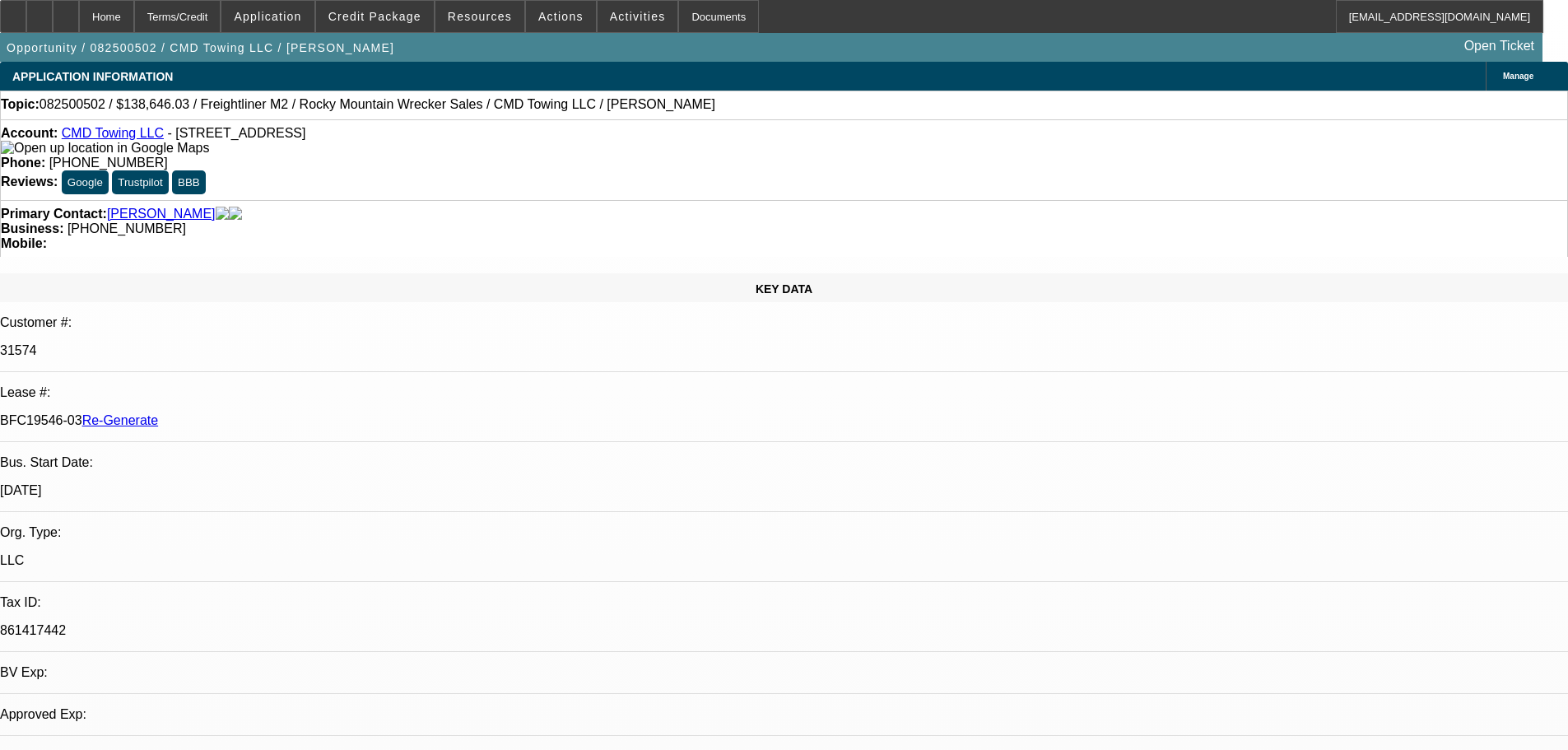
select select "0"
select select "6"
click at [625, 17] on span "Activities" at bounding box center [638, 16] width 56 height 13
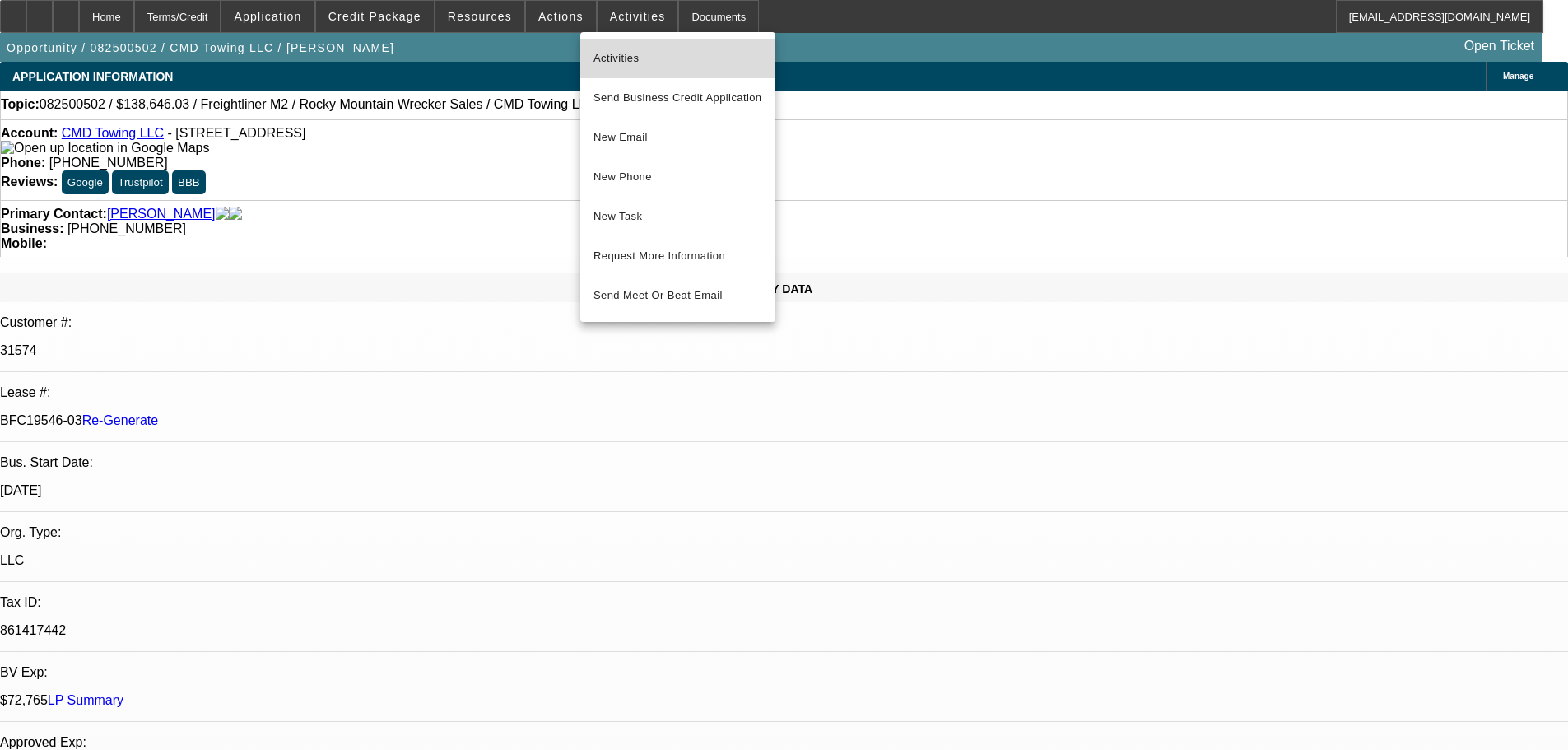
click at [618, 56] on span "Activities" at bounding box center [677, 58] width 168 height 20
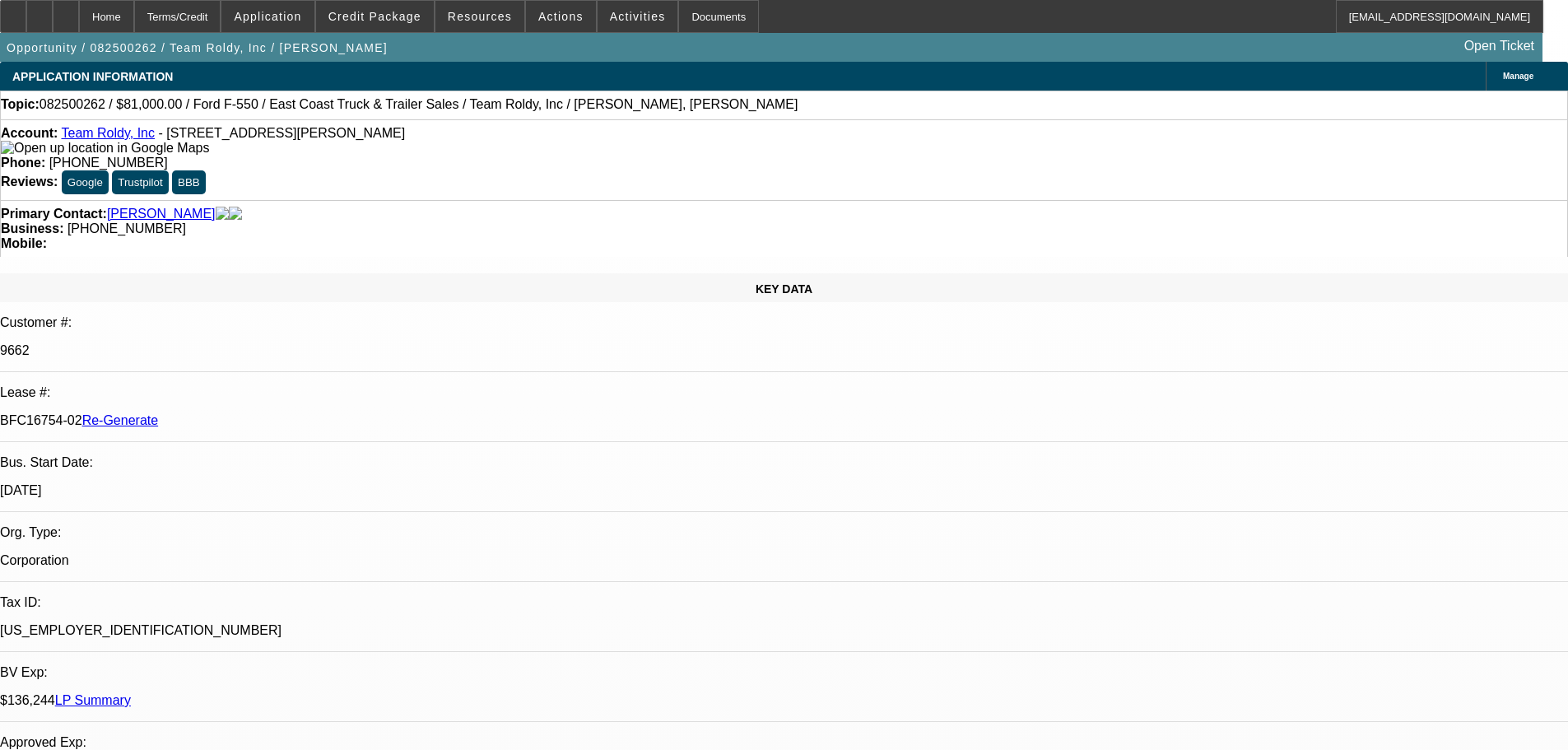
select select "4"
select select "0"
select select "2"
select select "0"
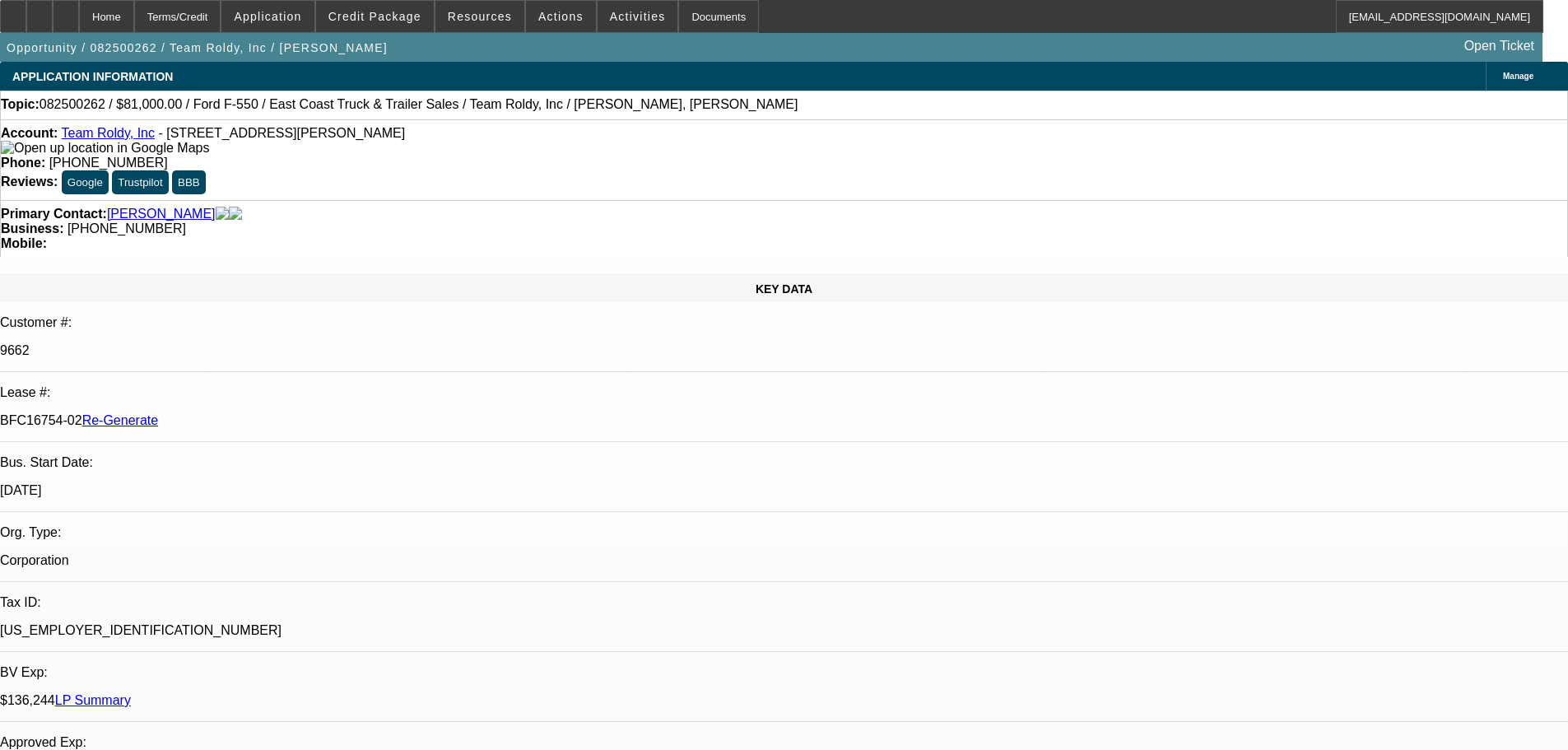
select select "6"
